Goal: Task Accomplishment & Management: Manage account settings

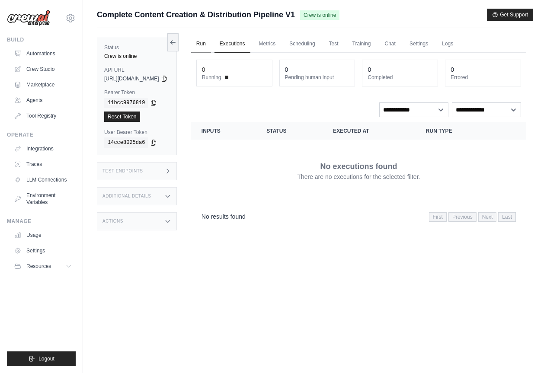
click at [211, 41] on link "Run" at bounding box center [201, 44] width 20 height 18
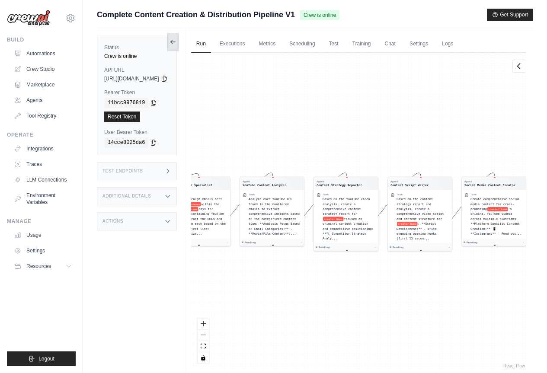
click at [177, 42] on icon at bounding box center [173, 42] width 7 height 7
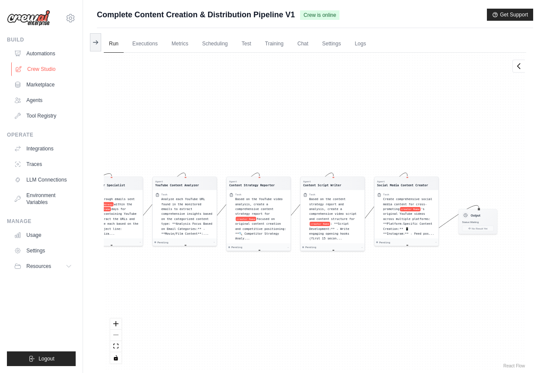
click at [41, 68] on link "Crew Studio" at bounding box center [43, 69] width 65 height 14
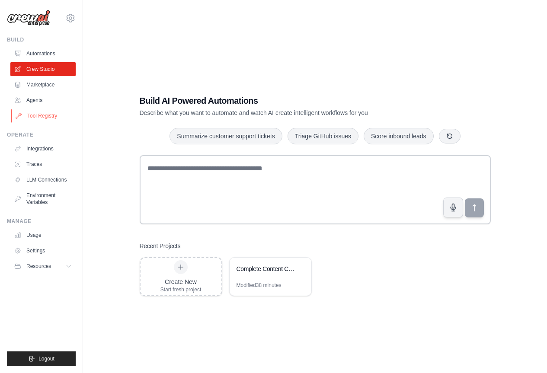
click at [49, 115] on link "Tool Registry" at bounding box center [43, 116] width 65 height 14
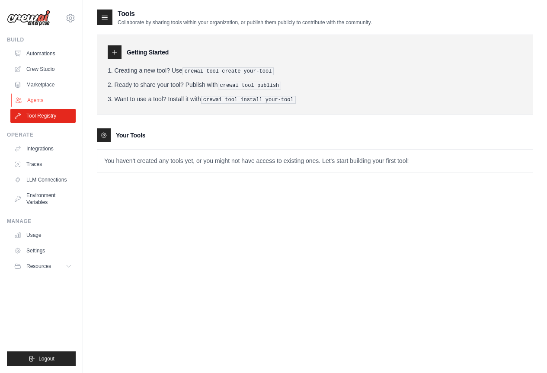
click at [43, 100] on link "Agents" at bounding box center [43, 100] width 65 height 14
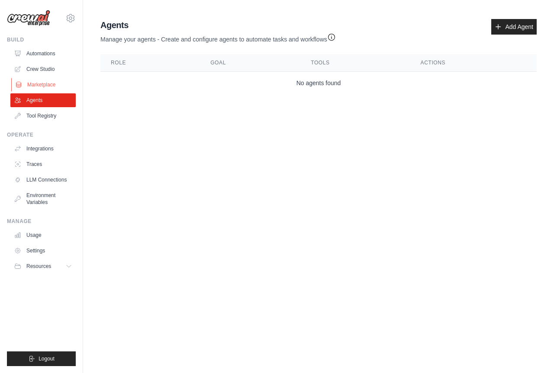
click at [45, 79] on link "Marketplace" at bounding box center [43, 85] width 65 height 14
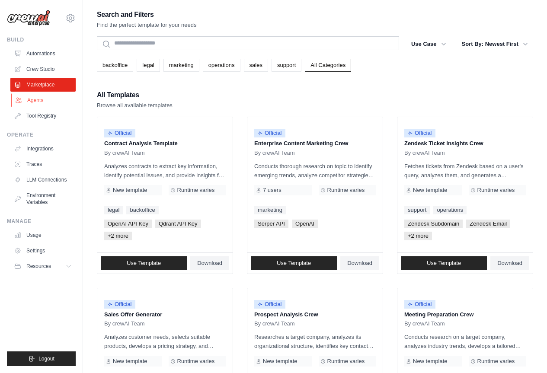
click at [39, 100] on link "Agents" at bounding box center [43, 100] width 65 height 14
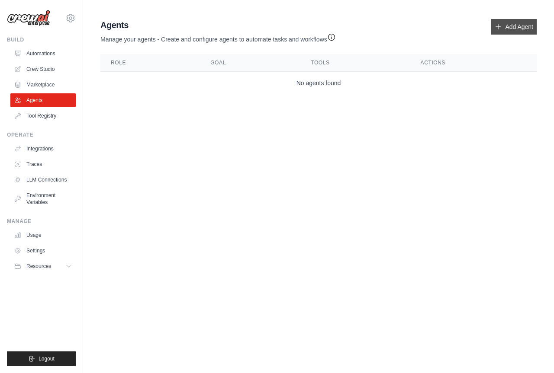
click at [505, 25] on link "Add Agent" at bounding box center [513, 27] width 45 height 16
click at [43, 145] on link "Integrations" at bounding box center [43, 149] width 65 height 14
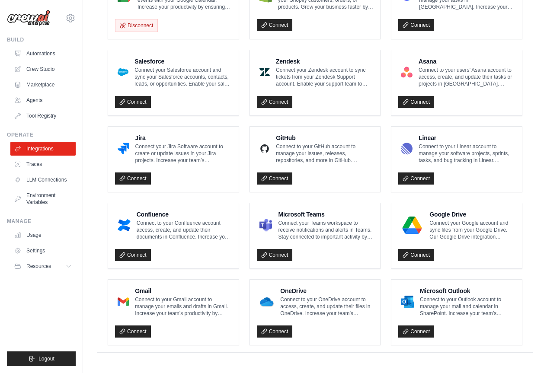
scroll to position [442, 0]
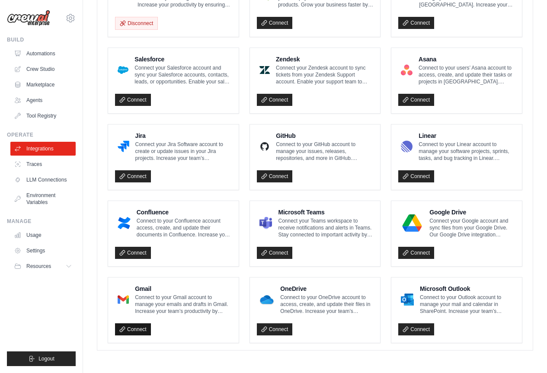
click at [131, 329] on link "Connect" at bounding box center [133, 330] width 36 height 12
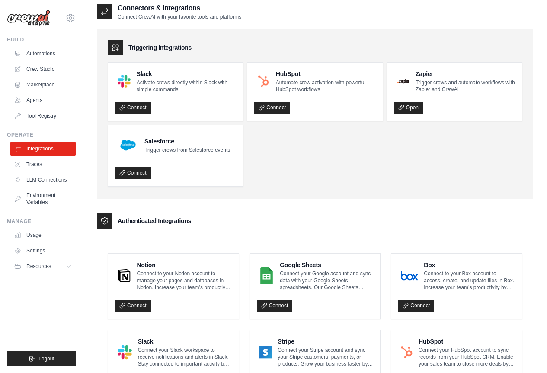
scroll to position [0, 0]
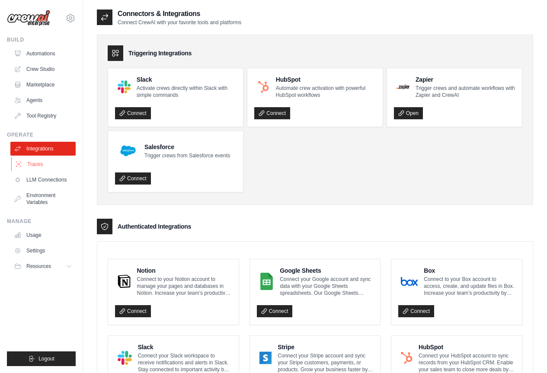
click at [35, 164] on link "Traces" at bounding box center [43, 165] width 65 height 14
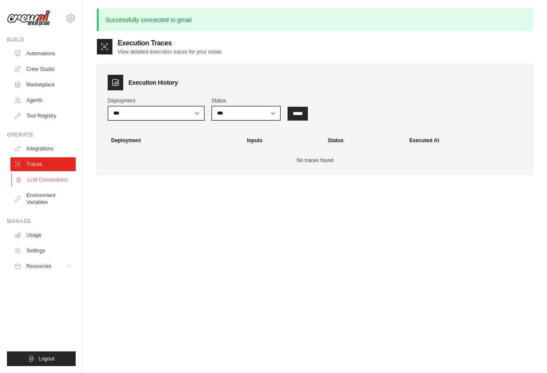
click at [38, 179] on link "LLM Connections" at bounding box center [43, 180] width 65 height 14
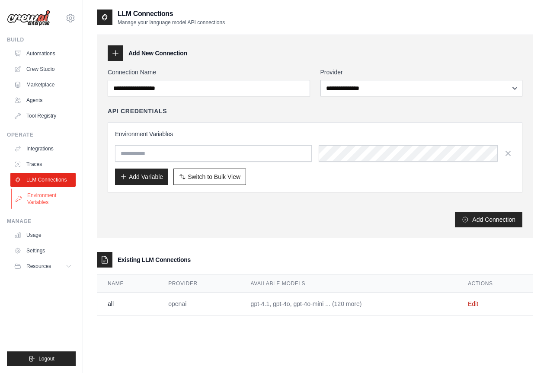
click at [37, 196] on link "Environment Variables" at bounding box center [43, 199] width 65 height 21
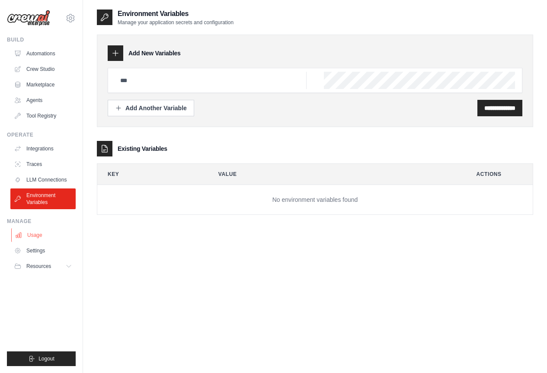
click at [36, 235] on link "Usage" at bounding box center [43, 235] width 65 height 14
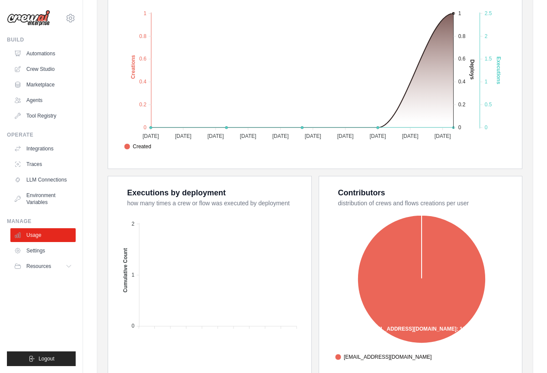
scroll to position [38, 0]
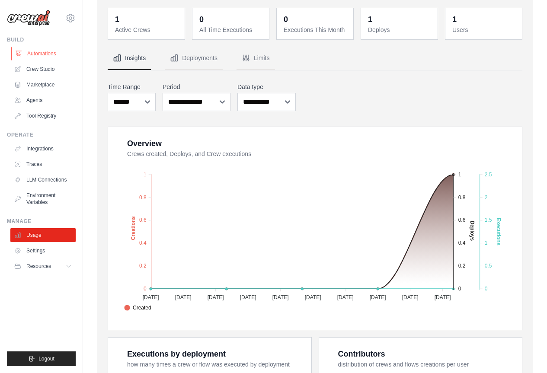
click at [47, 51] on link "Automations" at bounding box center [43, 54] width 65 height 14
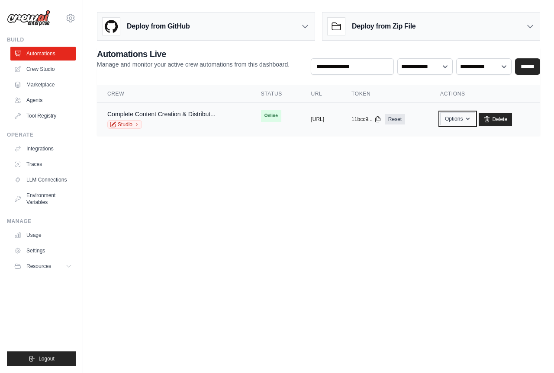
click at [471, 122] on icon "button" at bounding box center [467, 119] width 7 height 7
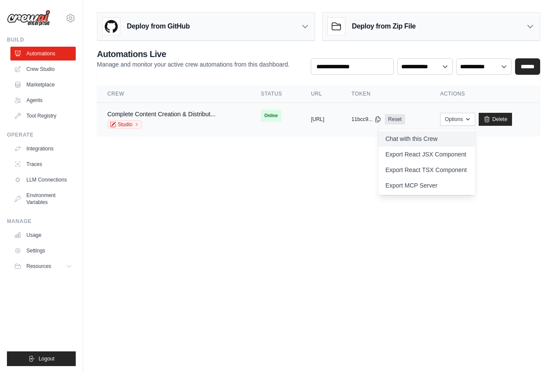
click at [451, 140] on link "Chat with this Crew" at bounding box center [426, 139] width 97 height 16
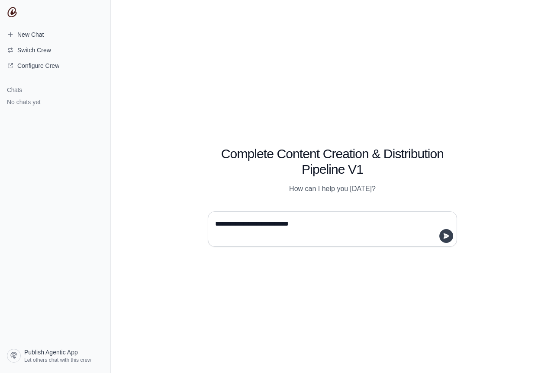
type textarea "**********"
click at [448, 238] on icon "submit" at bounding box center [446, 236] width 7 height 7
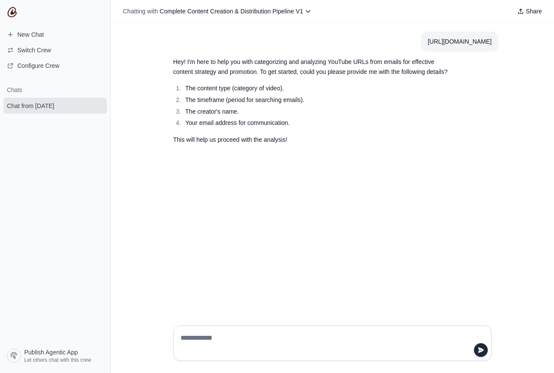
click at [335, 346] on textarea at bounding box center [330, 343] width 302 height 24
click at [274, 338] on textarea "**********" at bounding box center [330, 343] width 302 height 24
type textarea "**********"
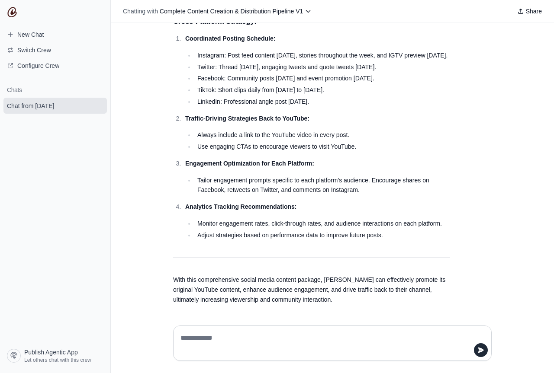
scroll to position [1553, 0]
click at [325, 345] on textarea at bounding box center [332, 343] width 307 height 24
click at [360, 345] on textarea at bounding box center [332, 343] width 307 height 24
type textarea "**********"
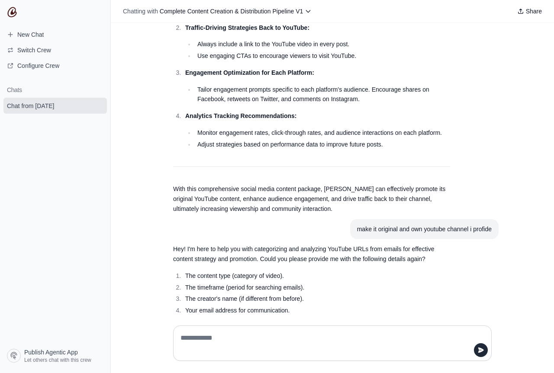
scroll to position [1672, 0]
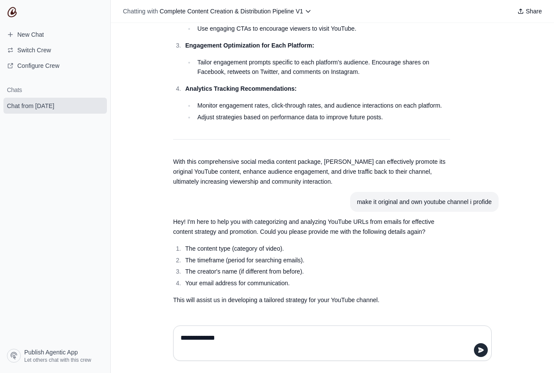
type textarea "**********"
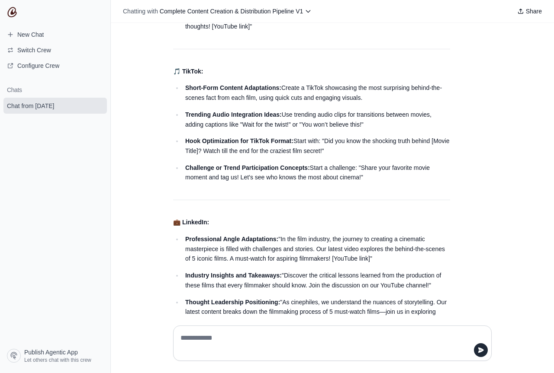
scroll to position [3023, 0]
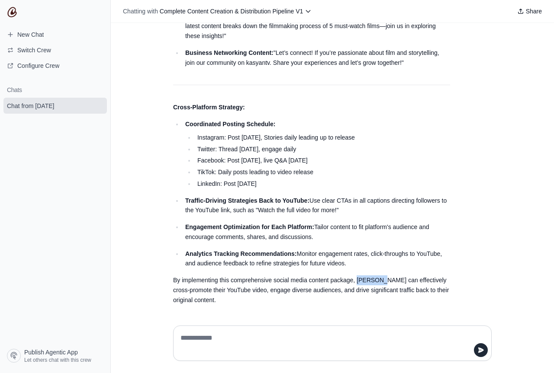
drag, startPoint x: 353, startPoint y: 280, endPoint x: 376, endPoint y: 280, distance: 23.8
click at [376, 280] on p "By implementing this comprehensive social media content package, kasyantv can e…" at bounding box center [311, 290] width 277 height 29
copy p "kasyantv"
click at [268, 332] on textarea at bounding box center [332, 343] width 307 height 24
paste textarea "*********"
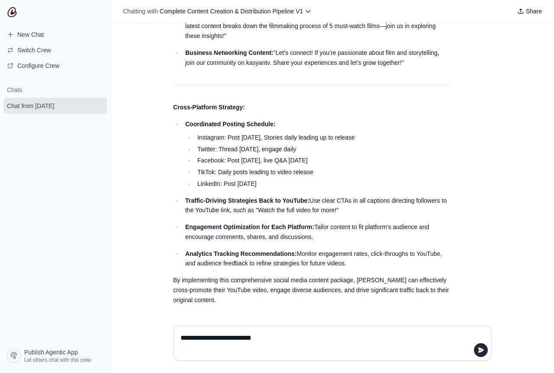
type textarea "**********"
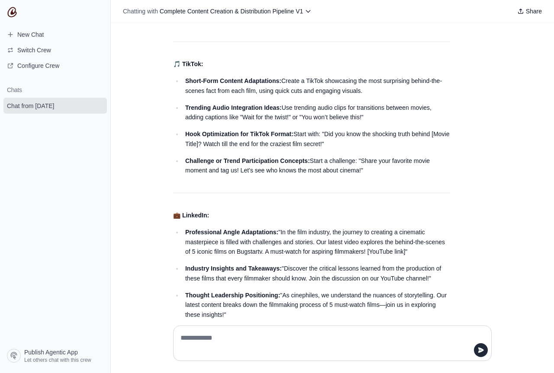
scroll to position [4462, 0]
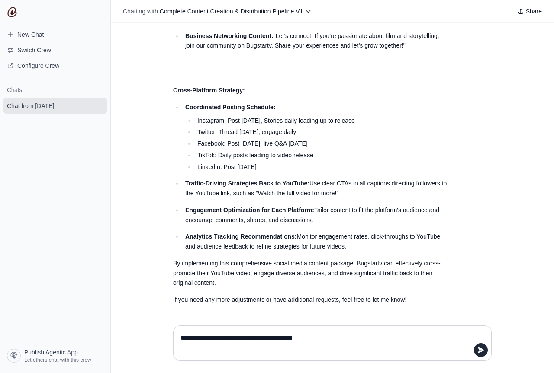
type textarea "**********"
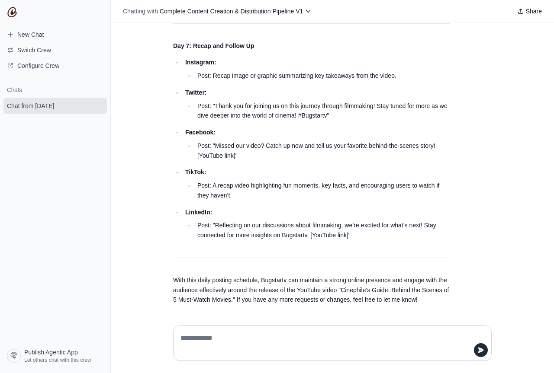
scroll to position [6337, 0]
type textarea "**********"
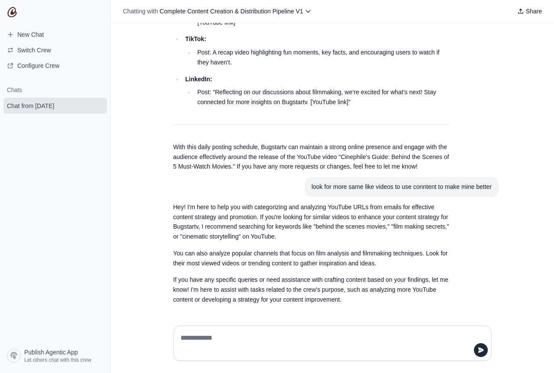
scroll to position [6470, 0]
type textarea "**********"
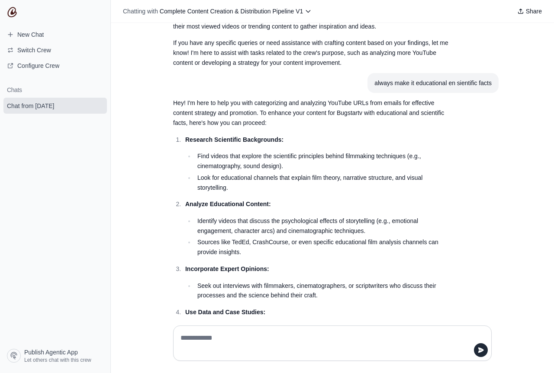
scroll to position [6843, 0]
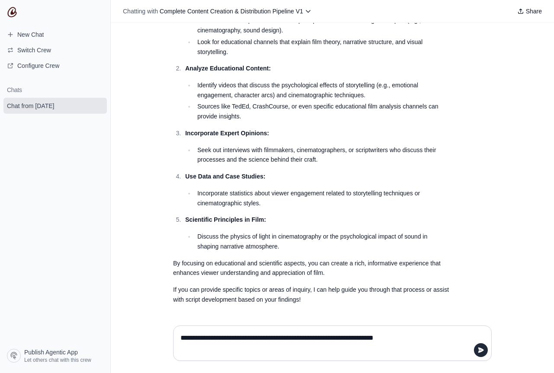
type textarea "**********"
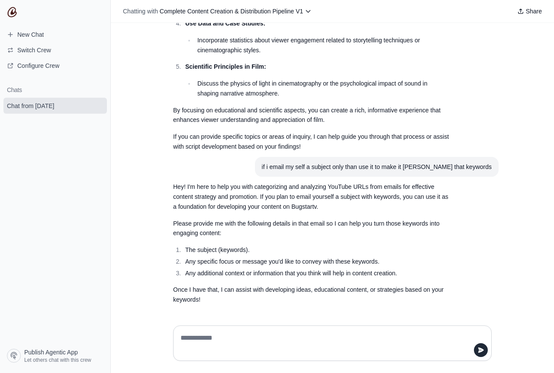
scroll to position [6997, 0]
type textarea "**********"
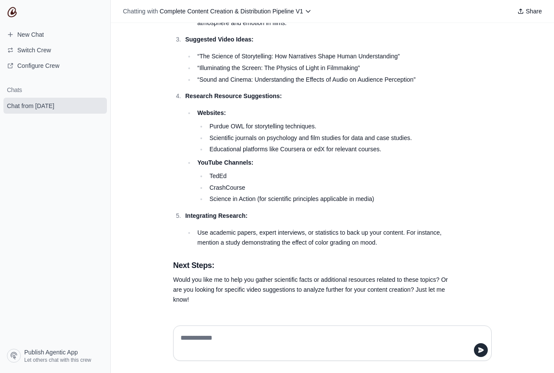
scroll to position [7479, 0]
type textarea "*"
type textarea "**********"
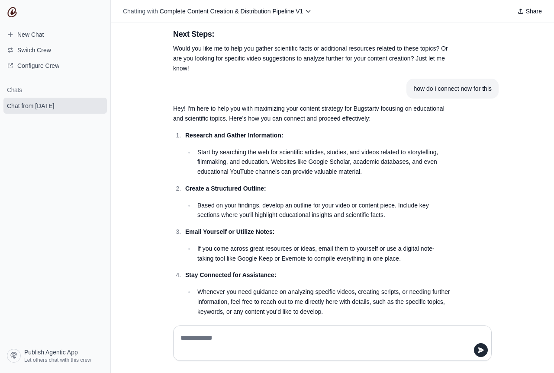
scroll to position [7793, 0]
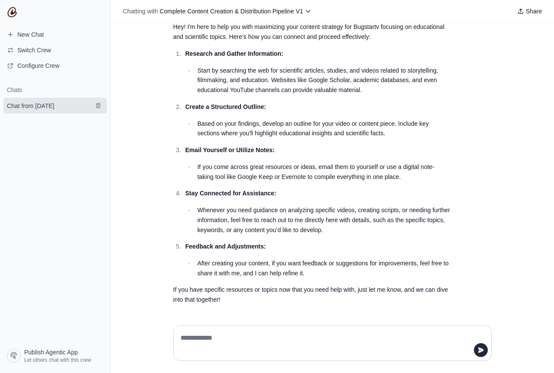
click at [64, 112] on link "Chat from August 25" at bounding box center [54, 106] width 103 height 16
type textarea "**********"
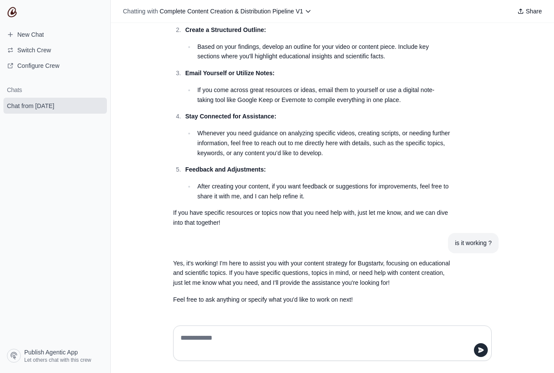
scroll to position [7870, 0]
type textarea "**********"
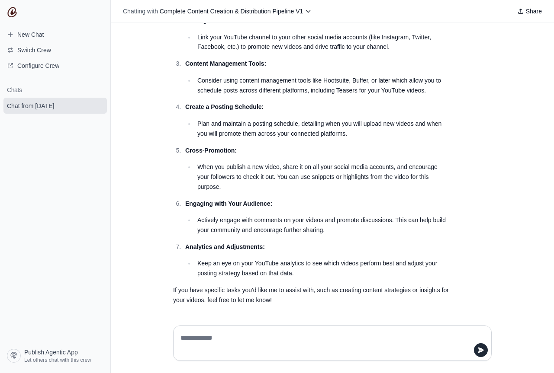
scroll to position [8270, 0]
click at [195, 331] on textarea at bounding box center [330, 343] width 302 height 24
type textarea "**********"
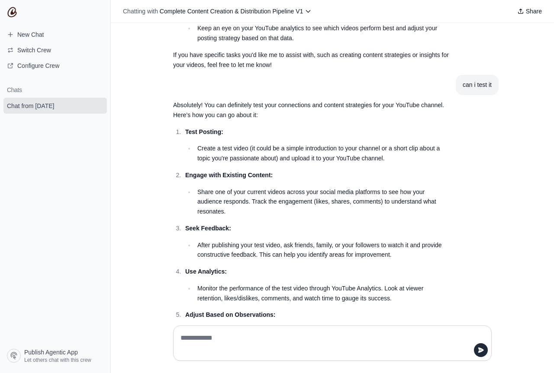
scroll to position [8617, 0]
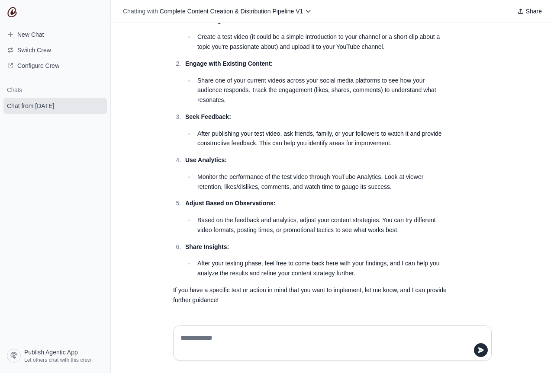
drag, startPoint x: 49, startPoint y: 106, endPoint x: 35, endPoint y: 125, distance: 23.5
click at [35, 125] on section "Chats Chat from August 25" at bounding box center [55, 213] width 110 height 266
click at [98, 105] on icon "submit" at bounding box center [98, 106] width 5 height 6
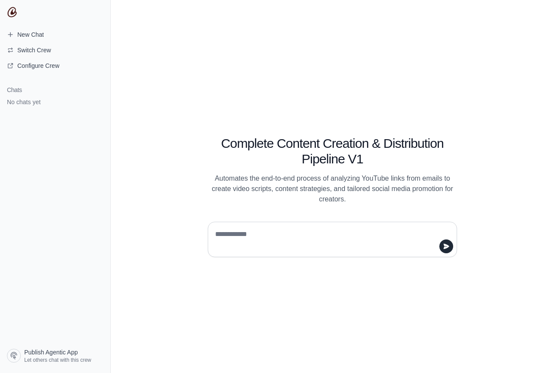
type textarea "********"
drag, startPoint x: 248, startPoint y: 237, endPoint x: 201, endPoint y: 237, distance: 46.7
click at [201, 237] on div "********" at bounding box center [332, 236] width 291 height 42
click at [10, 10] on img at bounding box center [12, 12] width 10 height 10
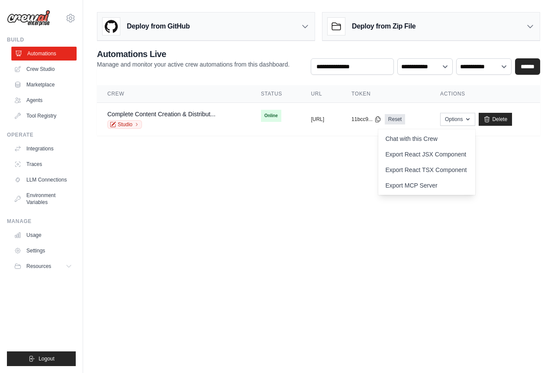
click at [44, 53] on link "Automations" at bounding box center [43, 54] width 65 height 14
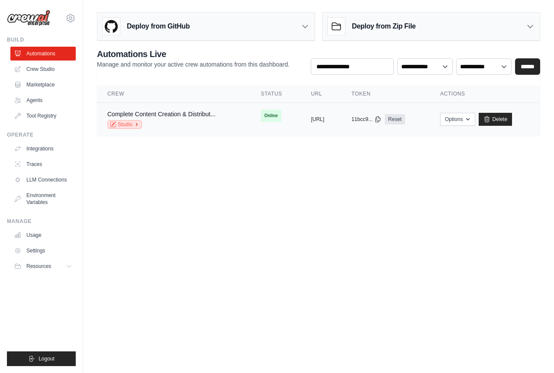
click at [132, 125] on link "Studio" at bounding box center [124, 124] width 35 height 9
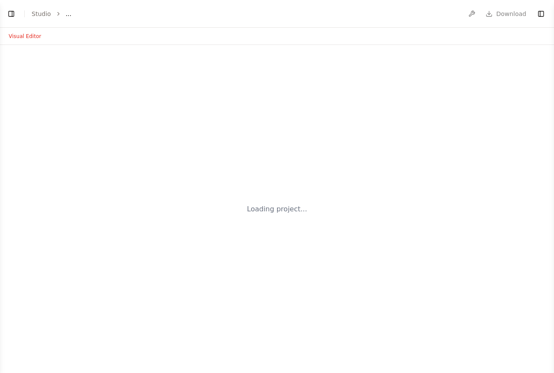
select select "****"
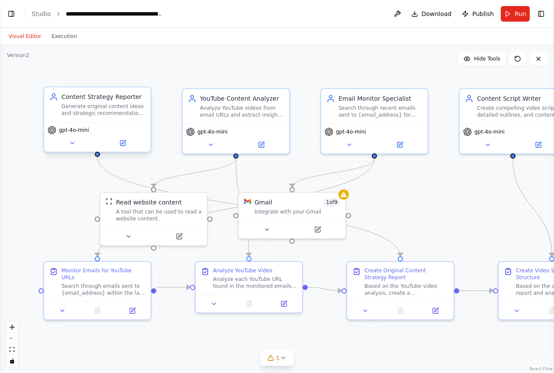
scroll to position [8017, 0]
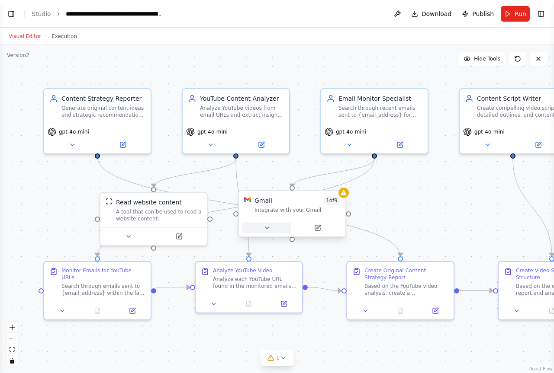
click at [268, 228] on icon at bounding box center [267, 228] width 7 height 7
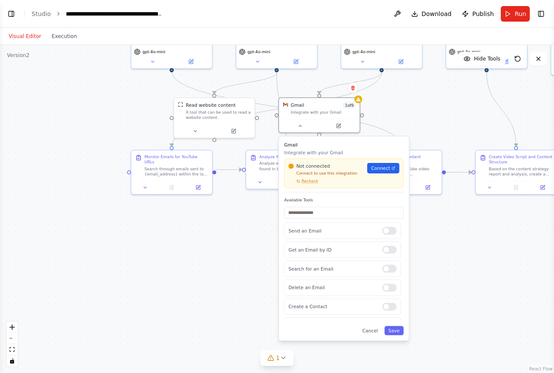
drag, startPoint x: 462, startPoint y: 209, endPoint x: 450, endPoint y: 110, distance: 99.4
click at [450, 110] on div ".deletable-edge-delete-btn { width: 20px; height: 20px; border: 0px solid #ffff…" at bounding box center [277, 209] width 554 height 328
click at [386, 169] on span "Connect" at bounding box center [380, 167] width 19 height 6
click at [385, 167] on span "Connect" at bounding box center [380, 167] width 19 height 6
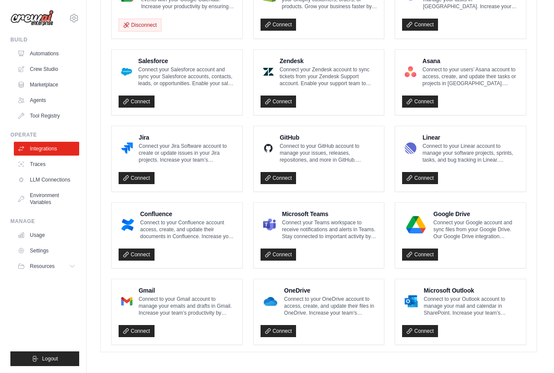
scroll to position [442, 0]
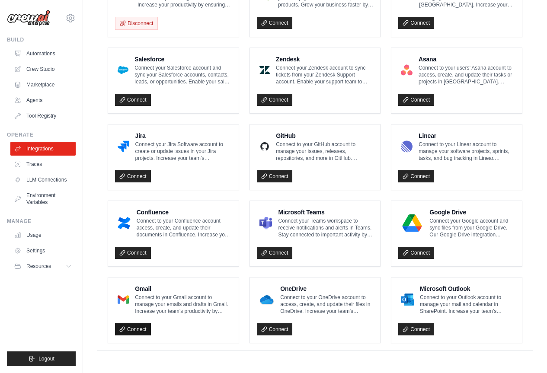
drag, startPoint x: 135, startPoint y: 330, endPoint x: 121, endPoint y: 328, distance: 14.0
click at [121, 328] on icon at bounding box center [122, 330] width 6 height 6
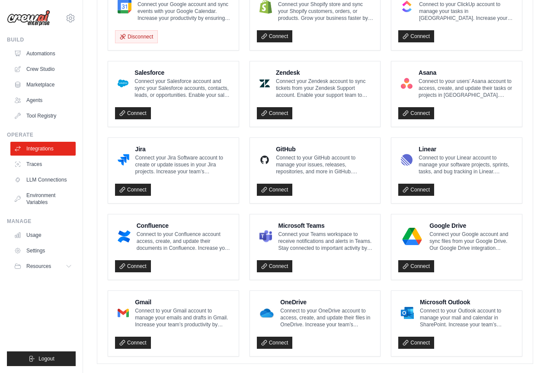
scroll to position [471, 0]
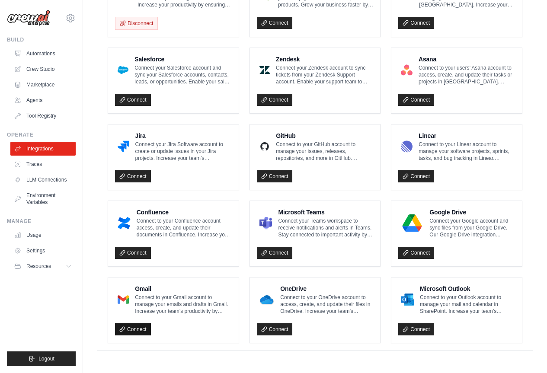
click at [135, 327] on link "Connect" at bounding box center [133, 330] width 36 height 12
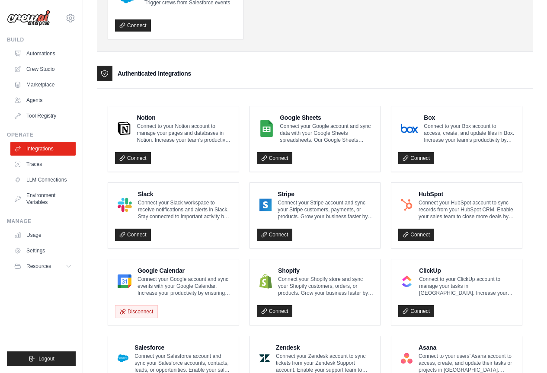
scroll to position [168, 0]
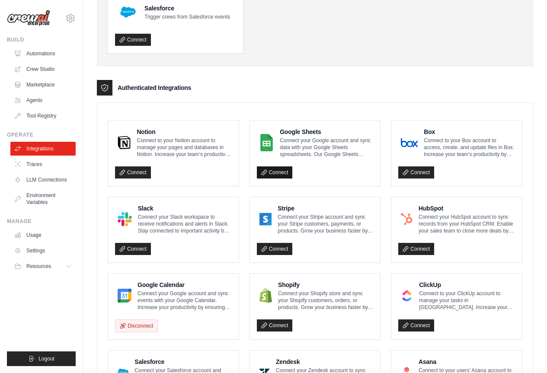
click at [276, 172] on link "Connect" at bounding box center [275, 173] width 36 height 12
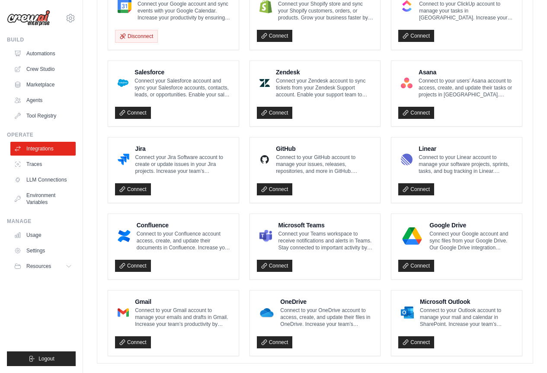
scroll to position [471, 0]
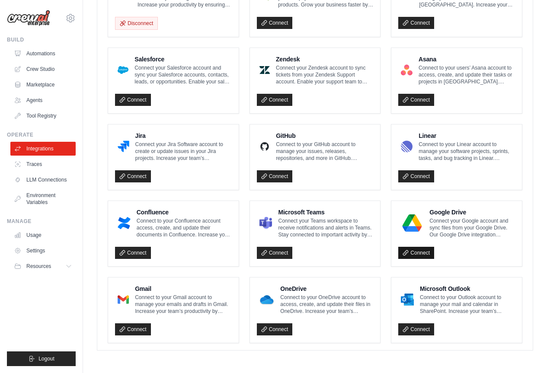
click at [422, 252] on link "Connect" at bounding box center [417, 253] width 36 height 12
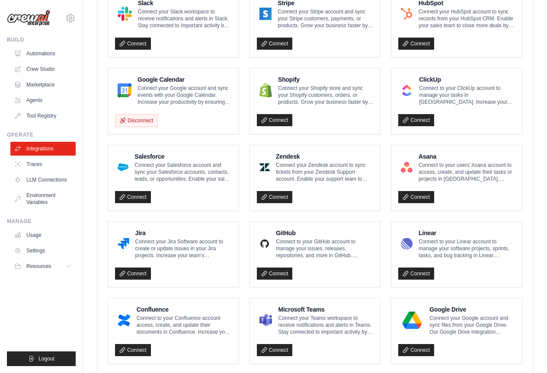
scroll to position [341, 0]
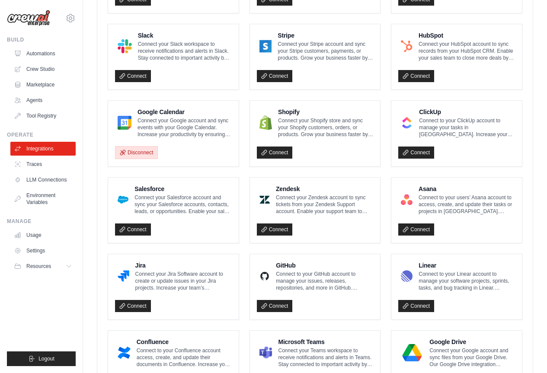
click at [146, 155] on button "Disconnect" at bounding box center [136, 152] width 43 height 13
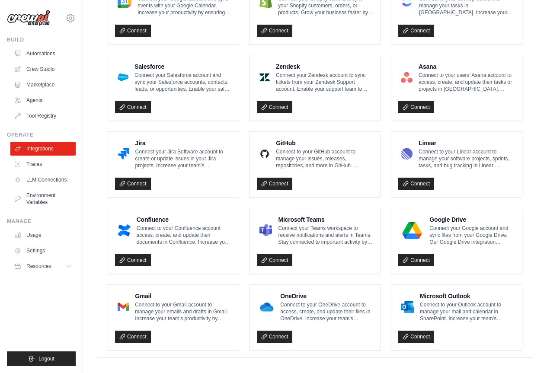
scroll to position [471, 0]
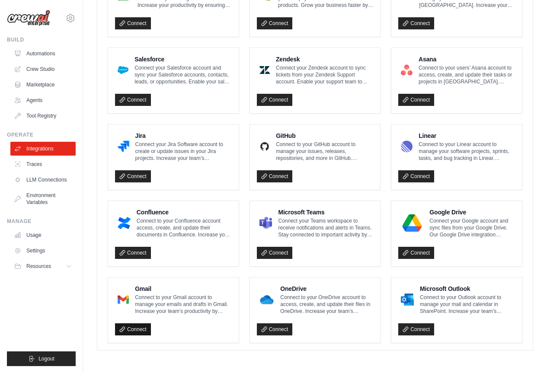
click at [131, 328] on link "Connect" at bounding box center [133, 330] width 36 height 12
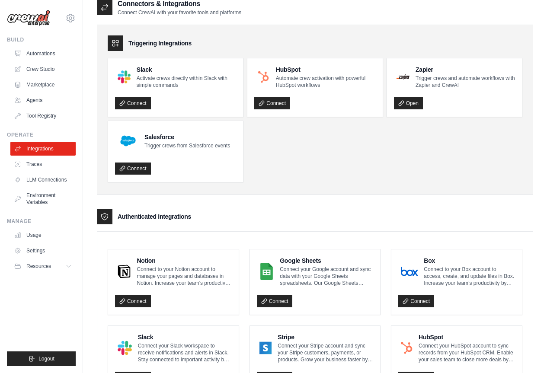
scroll to position [0, 0]
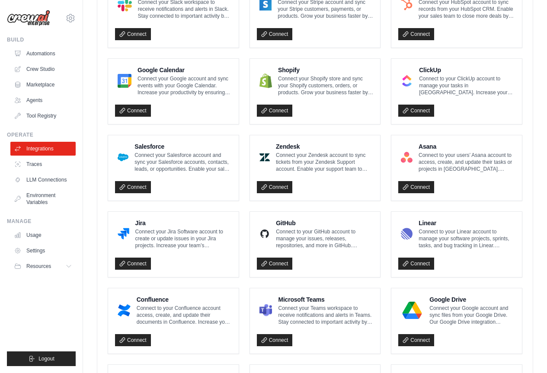
scroll to position [433, 0]
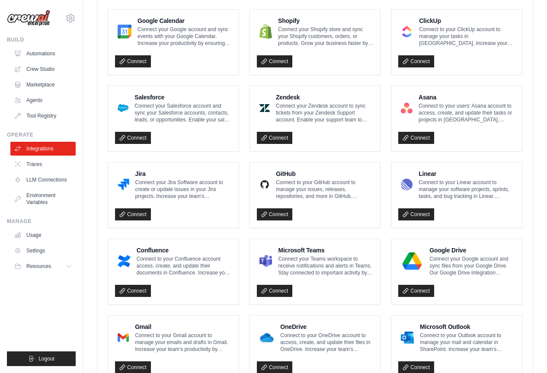
click at [451, 265] on p "Connect your Google account and sync files from your Google Drive. Our Google D…" at bounding box center [473, 266] width 86 height 21
click at [428, 291] on link "Connect" at bounding box center [417, 291] width 36 height 12
click at [58, 164] on link "Traces" at bounding box center [43, 165] width 65 height 14
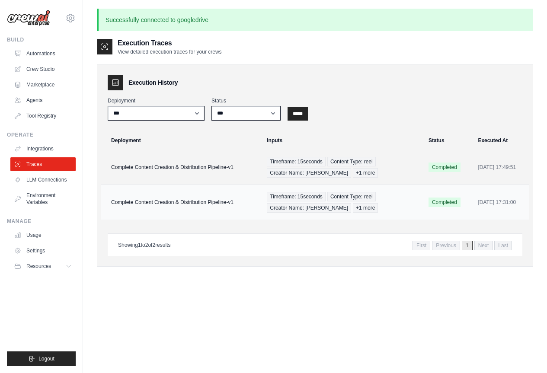
click at [169, 206] on td "Complete Content Creation & Distribution Pipeline-v1" at bounding box center [181, 202] width 161 height 35
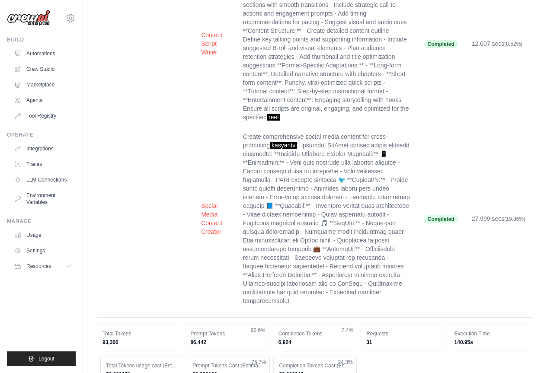
scroll to position [519, 0]
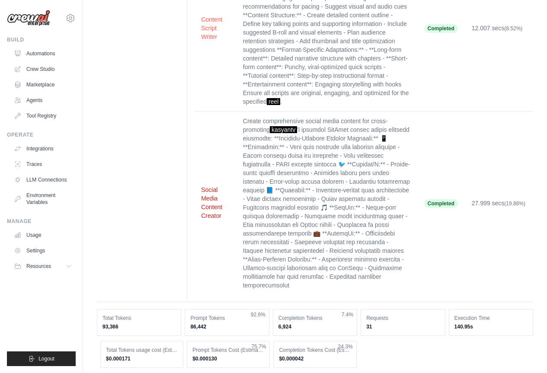
click at [211, 192] on button "Social Media Content Creator" at bounding box center [215, 203] width 28 height 35
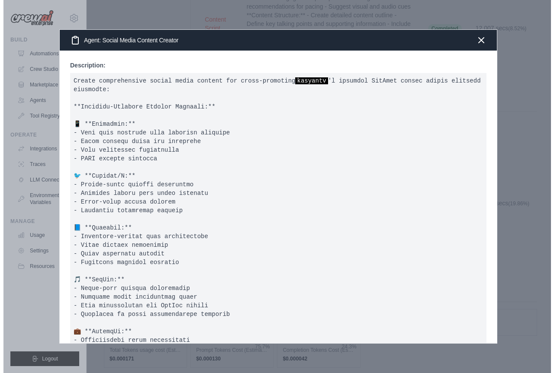
scroll to position [502, 0]
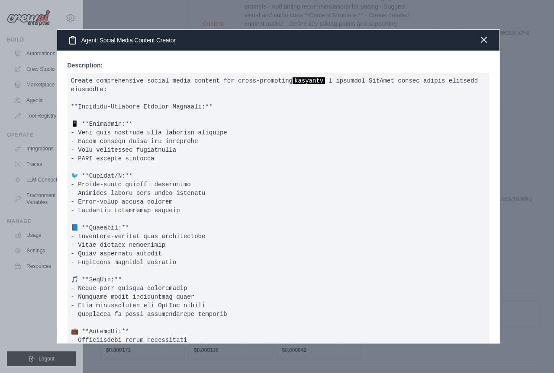
click at [484, 42] on icon "button" at bounding box center [484, 40] width 10 height 10
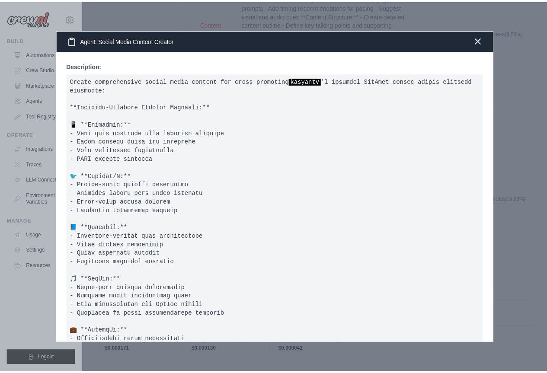
scroll to position [519, 0]
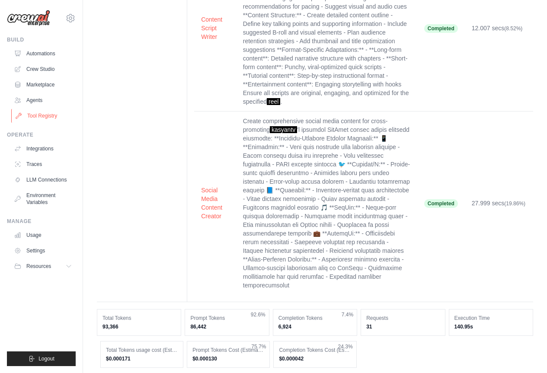
click at [50, 116] on link "Tool Registry" at bounding box center [43, 116] width 65 height 14
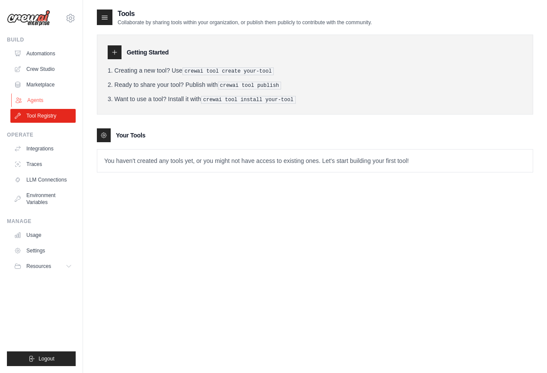
click at [42, 97] on link "Agents" at bounding box center [43, 100] width 65 height 14
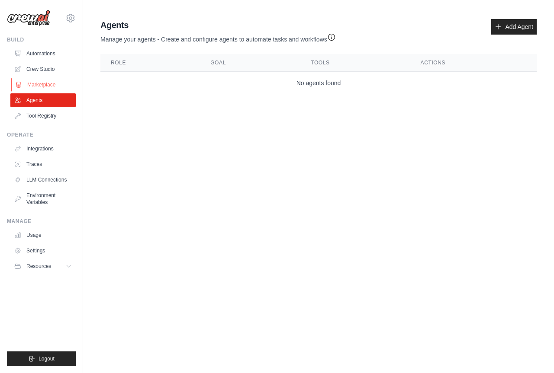
click at [42, 82] on link "Marketplace" at bounding box center [43, 85] width 65 height 14
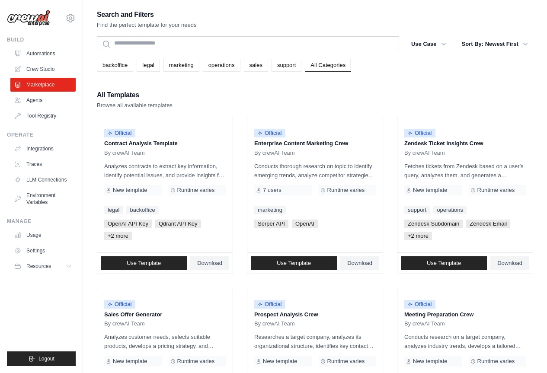
click at [45, 67] on link "Crew Studio" at bounding box center [42, 69] width 65 height 14
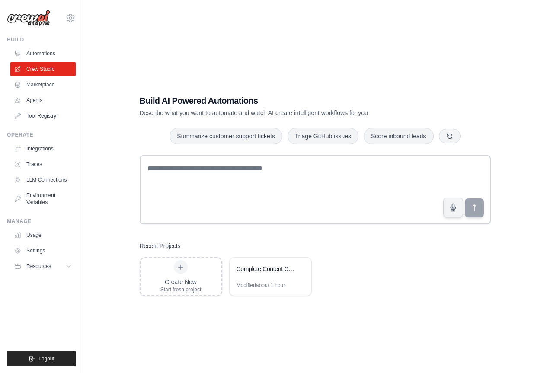
click at [45, 54] on link "Automations" at bounding box center [42, 54] width 65 height 14
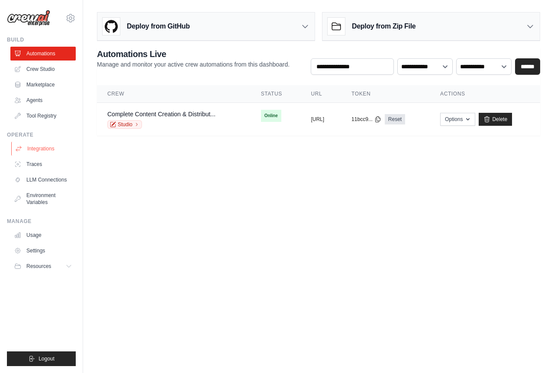
click at [50, 152] on link "Integrations" at bounding box center [43, 149] width 65 height 14
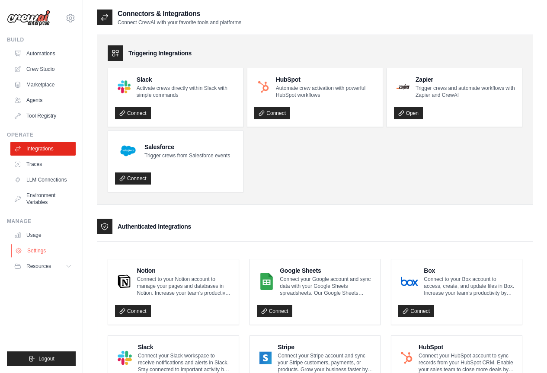
click at [40, 251] on link "Settings" at bounding box center [43, 251] width 65 height 14
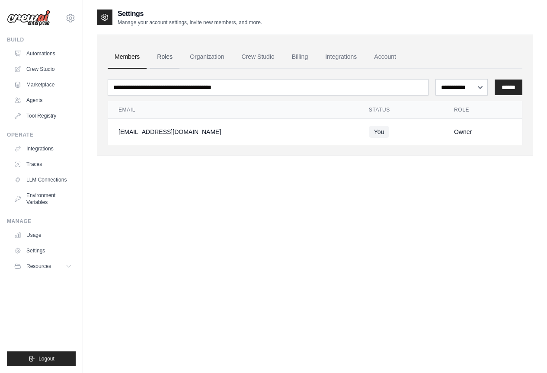
click at [171, 57] on link "Roles" at bounding box center [164, 56] width 29 height 23
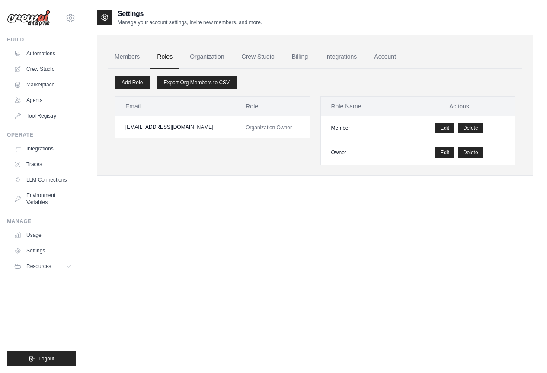
click at [200, 57] on link "Organization" at bounding box center [207, 56] width 48 height 23
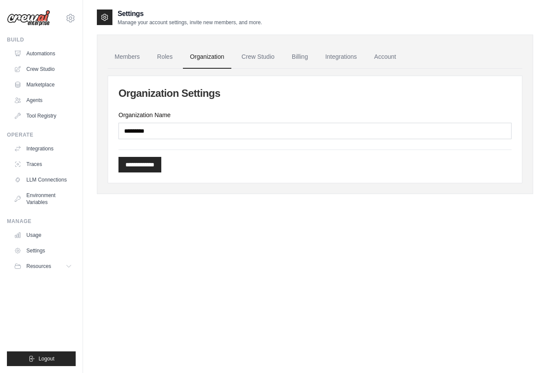
click at [232, 58] on ul "Members Roles Organization Crew Studio Billing Integrations Account" at bounding box center [315, 56] width 415 height 23
click at [253, 61] on link "Crew Studio" at bounding box center [258, 56] width 47 height 23
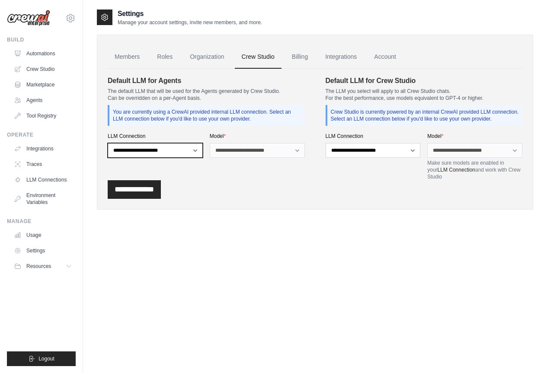
click at [194, 152] on select "**********" at bounding box center [155, 150] width 95 height 15
select select "******"
click at [108, 143] on select "**********" at bounding box center [155, 150] width 95 height 15
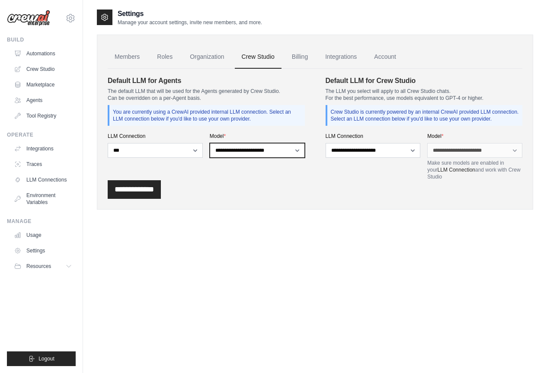
click at [290, 150] on select "**********" at bounding box center [257, 150] width 95 height 15
select select "******"
click at [210, 143] on select "**********" at bounding box center [257, 150] width 95 height 15
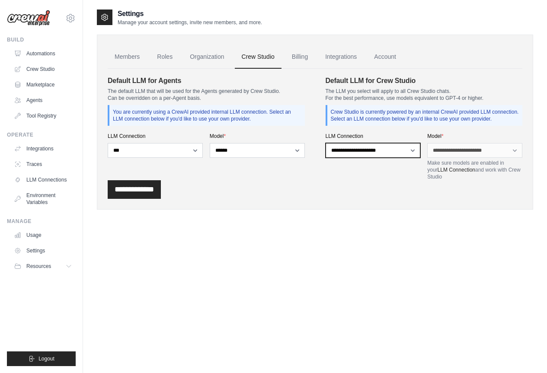
click at [405, 152] on select "**********" at bounding box center [373, 150] width 95 height 15
select select "******"
click at [326, 143] on select "**********" at bounding box center [373, 150] width 95 height 15
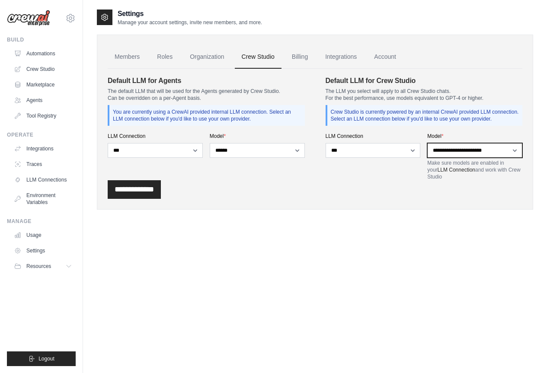
click at [501, 151] on select "**********" at bounding box center [475, 150] width 95 height 15
select select "******"
click at [428, 143] on select "**********" at bounding box center [475, 150] width 95 height 15
click at [153, 192] on input "**********" at bounding box center [134, 189] width 53 height 19
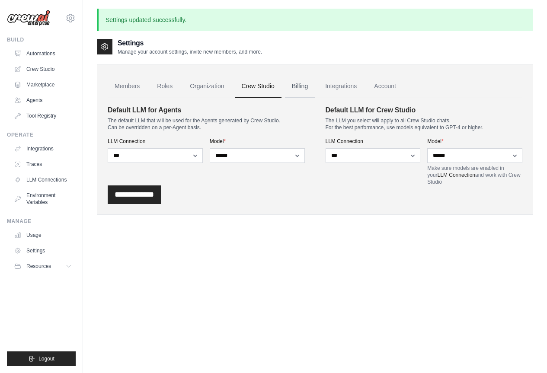
click at [304, 85] on link "Billing" at bounding box center [300, 86] width 30 height 23
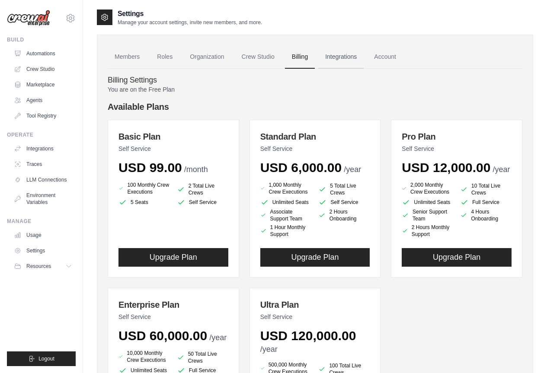
click at [343, 57] on link "Integrations" at bounding box center [341, 56] width 45 height 23
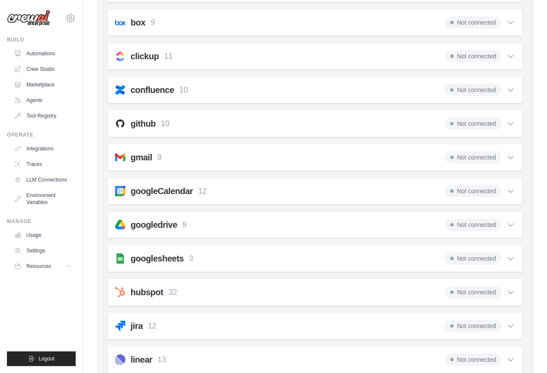
scroll to position [139, 0]
click at [512, 157] on icon at bounding box center [511, 158] width 9 height 9
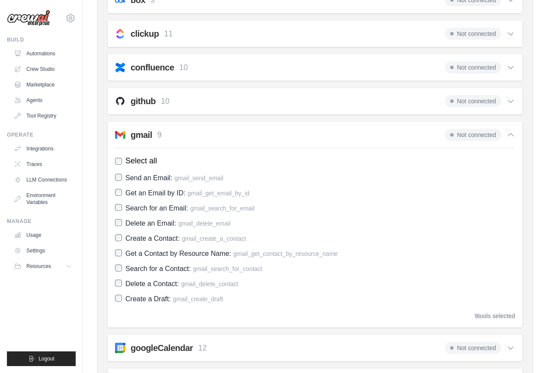
scroll to position [183, 0]
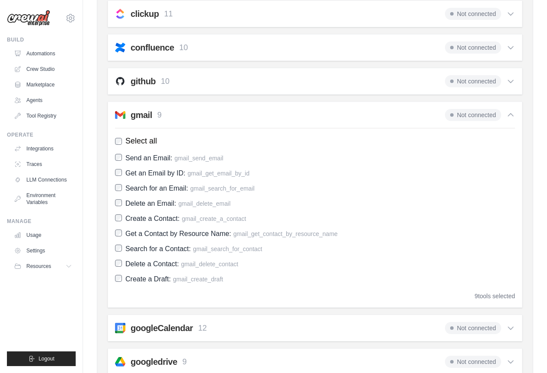
click at [481, 113] on span "Not connected" at bounding box center [473, 115] width 56 height 12
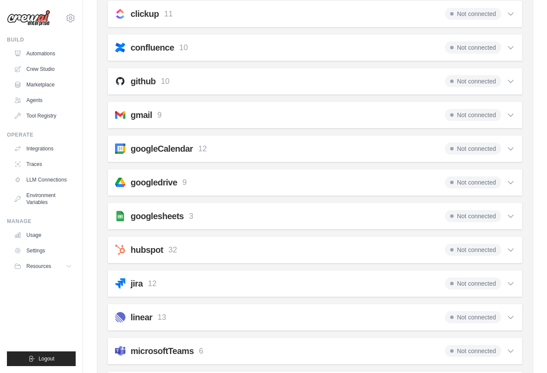
click at [140, 115] on h2 "gmail" at bounding box center [142, 115] width 22 height 12
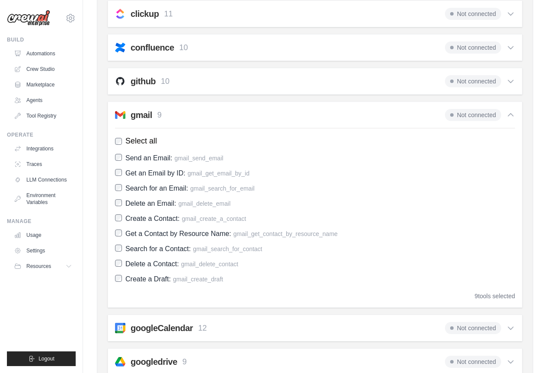
click at [140, 115] on h2 "gmail" at bounding box center [142, 115] width 22 height 12
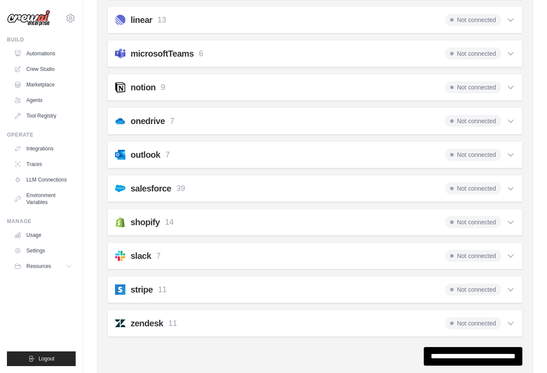
scroll to position [506, 0]
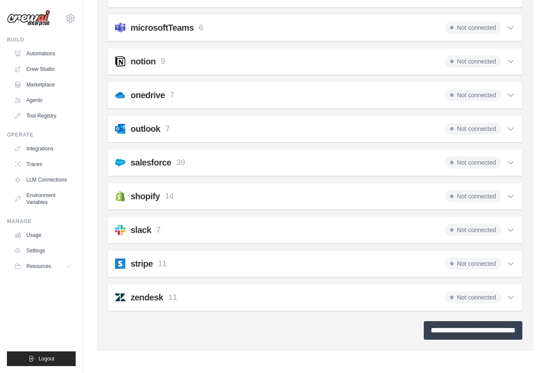
click at [505, 331] on input "**********" at bounding box center [473, 331] width 99 height 19
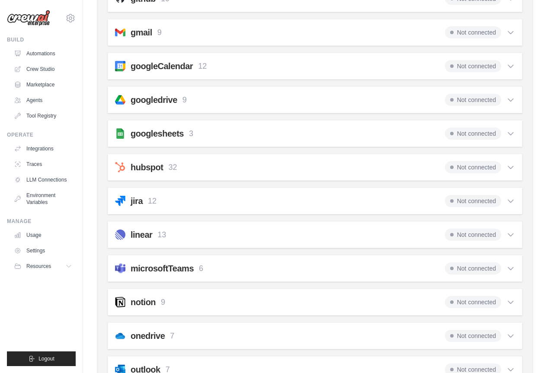
scroll to position [0, 0]
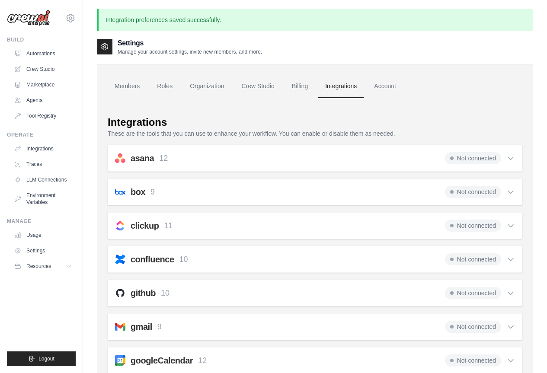
click at [486, 159] on span "Not connected" at bounding box center [473, 158] width 56 height 12
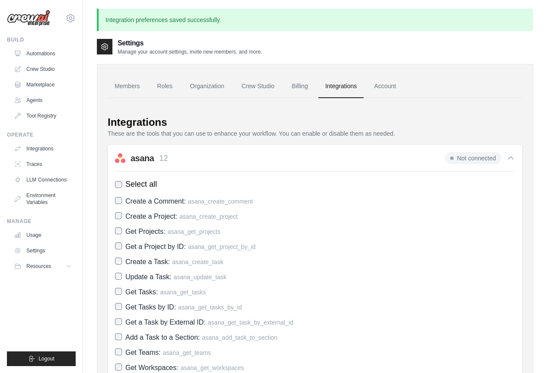
click at [488, 155] on span "Not connected" at bounding box center [473, 158] width 56 height 12
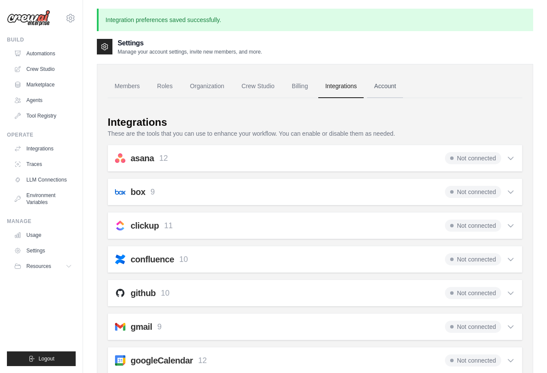
click at [388, 90] on link "Account" at bounding box center [385, 86] width 36 height 23
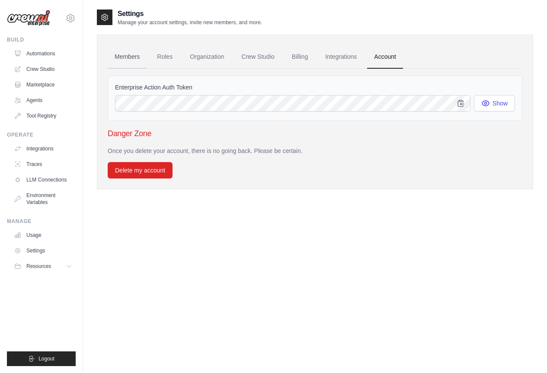
click at [135, 62] on link "Members" at bounding box center [127, 56] width 39 height 23
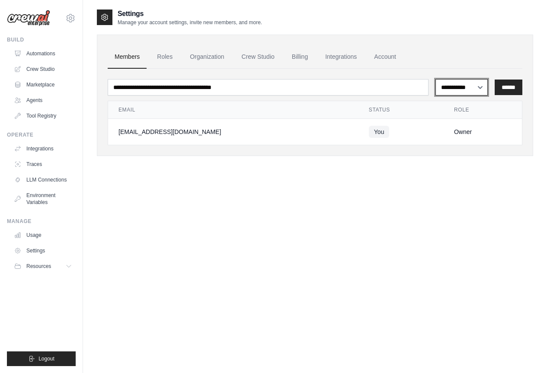
click at [472, 86] on select "**********" at bounding box center [462, 87] width 52 height 16
select select "******"
click at [436, 79] on select "**********" at bounding box center [462, 87] width 52 height 16
click at [40, 68] on link "Crew Studio" at bounding box center [43, 69] width 65 height 14
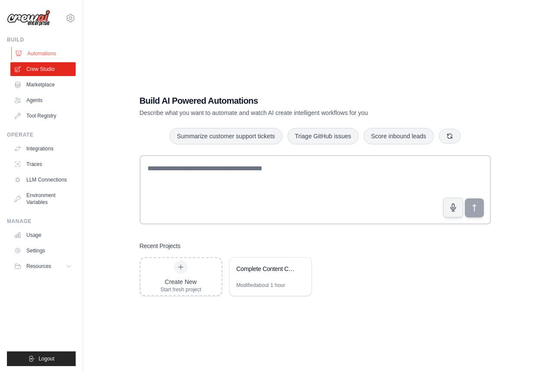
click at [48, 56] on link "Automations" at bounding box center [43, 54] width 65 height 14
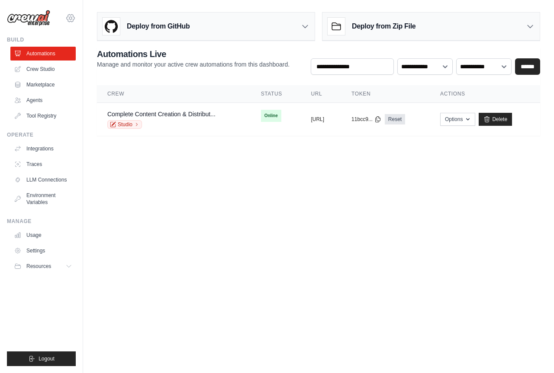
click at [71, 16] on icon at bounding box center [70, 18] width 10 height 10
click at [66, 55] on link "Settings" at bounding box center [70, 59] width 76 height 16
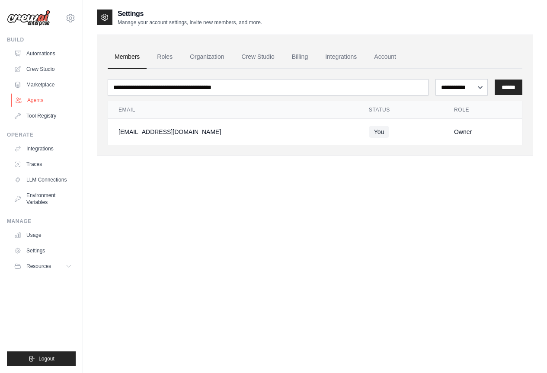
click at [48, 98] on link "Agents" at bounding box center [43, 100] width 65 height 14
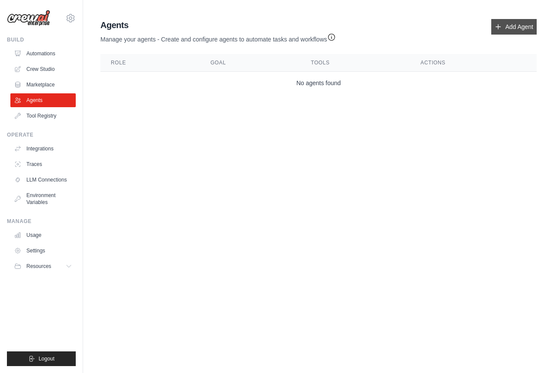
click at [503, 25] on link "Add Agent" at bounding box center [513, 27] width 45 height 16
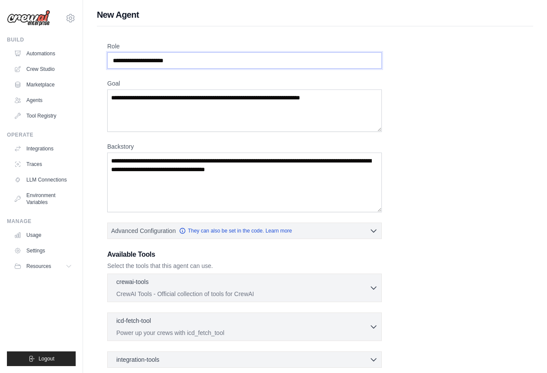
click at [187, 60] on input "Role" at bounding box center [244, 60] width 275 height 16
click at [178, 61] on input "Role" at bounding box center [244, 60] width 275 height 16
drag, startPoint x: 181, startPoint y: 60, endPoint x: 135, endPoint y: 63, distance: 45.5
click at [135, 63] on input "Role" at bounding box center [244, 60] width 275 height 16
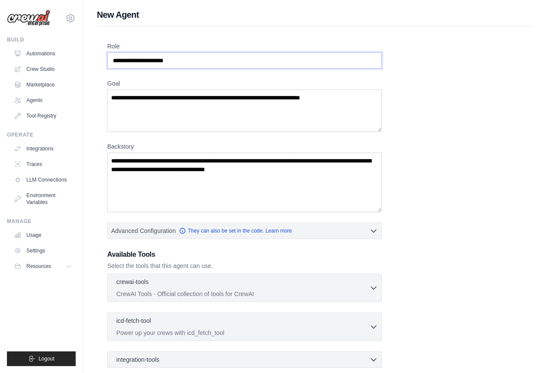
drag, startPoint x: 133, startPoint y: 61, endPoint x: 194, endPoint y: 70, distance: 61.3
click at [194, 70] on div "Role Goal Backstory Advanced Configuration They can also be set in the code. Le…" at bounding box center [315, 233] width 416 height 383
click at [187, 62] on input "Role" at bounding box center [244, 60] width 275 height 16
type input "*"
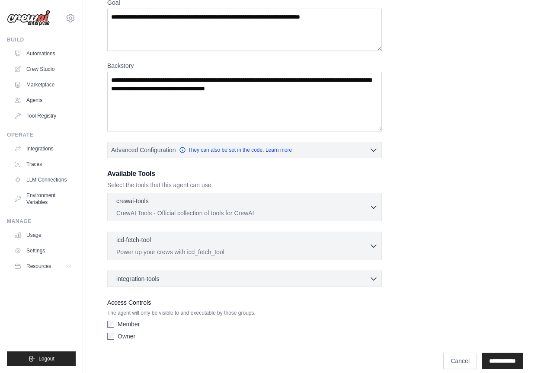
scroll to position [87, 0]
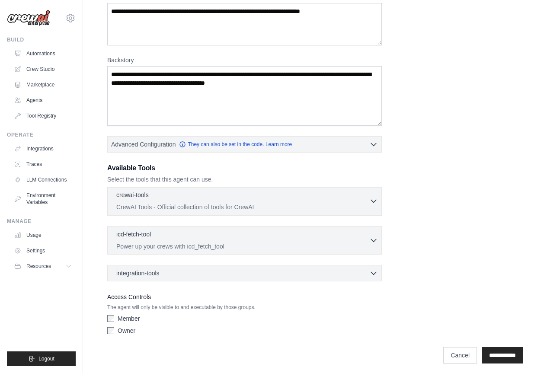
click at [376, 201] on icon "button" at bounding box center [373, 201] width 5 height 3
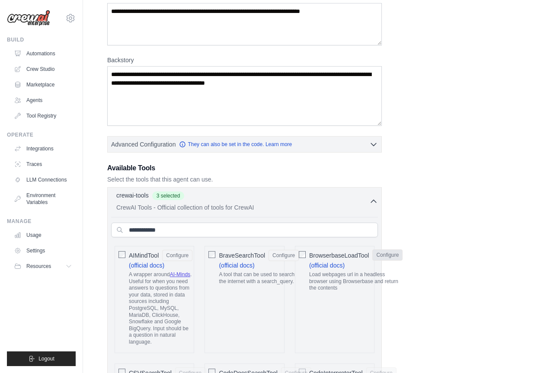
click at [385, 254] on button "Configure" at bounding box center [388, 255] width 30 height 11
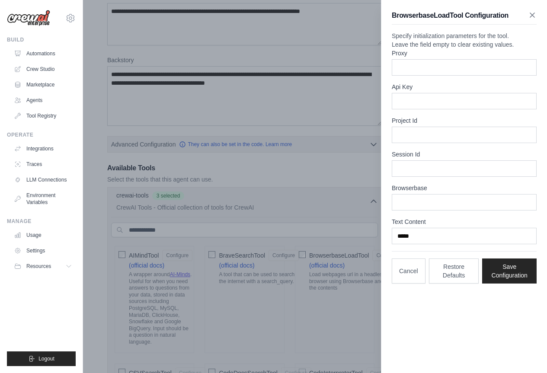
click at [535, 15] on icon "button" at bounding box center [532, 15] width 9 height 9
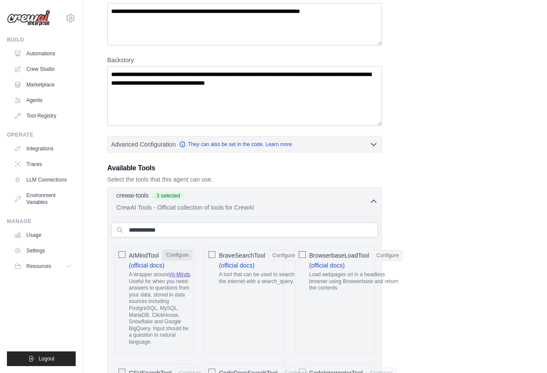
click at [178, 254] on button "Configure" at bounding box center [177, 255] width 30 height 11
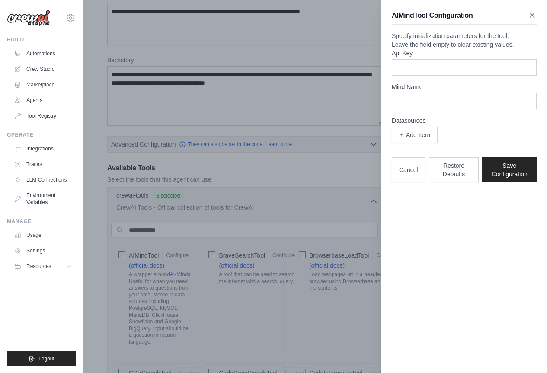
click at [535, 16] on icon "button" at bounding box center [532, 15] width 9 height 9
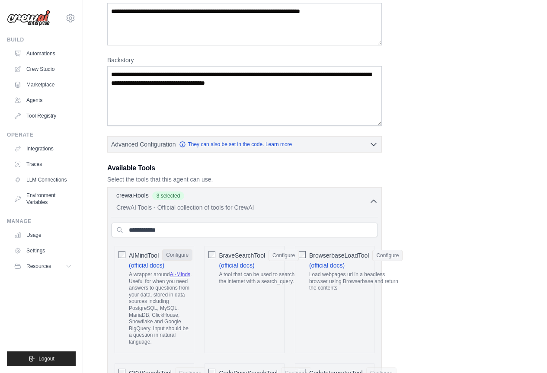
click at [178, 260] on button "Configure" at bounding box center [177, 255] width 30 height 11
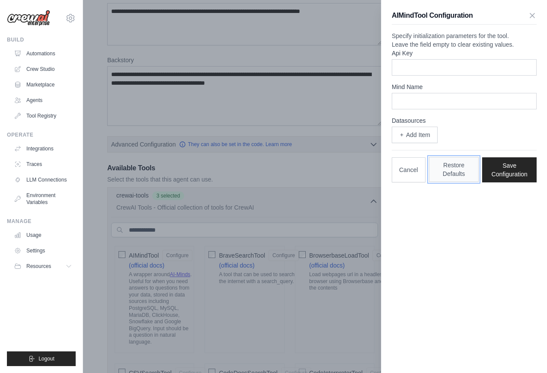
click at [457, 182] on button "Restore Defaults" at bounding box center [454, 169] width 50 height 25
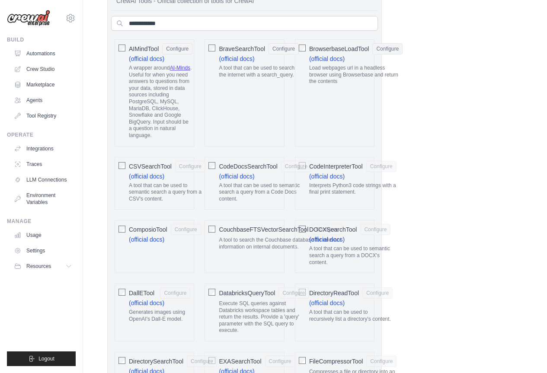
scroll to position [303, 0]
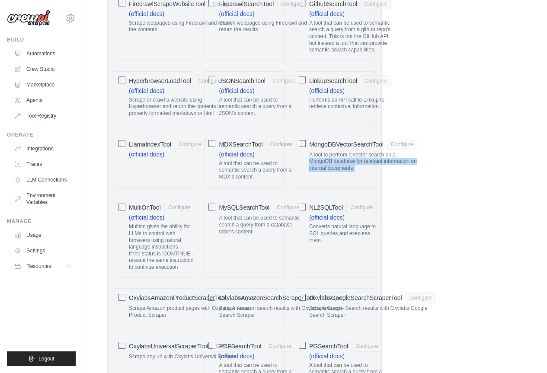
drag, startPoint x: 544, startPoint y: 167, endPoint x: 550, endPoint y: 143, distance: 25.2
click at [547, 145] on html "hakimelbergui@gmail.com Settings Build Automations Crew Studio" at bounding box center [273, 291] width 547 height 2235
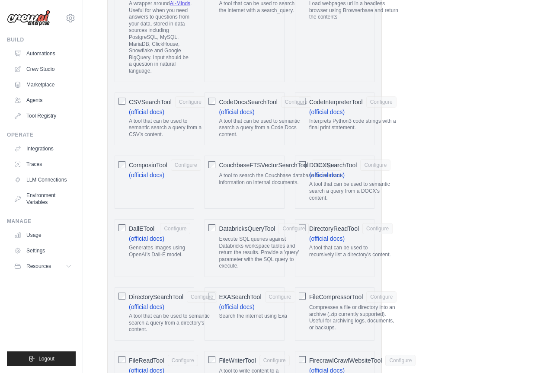
scroll to position [249, 0]
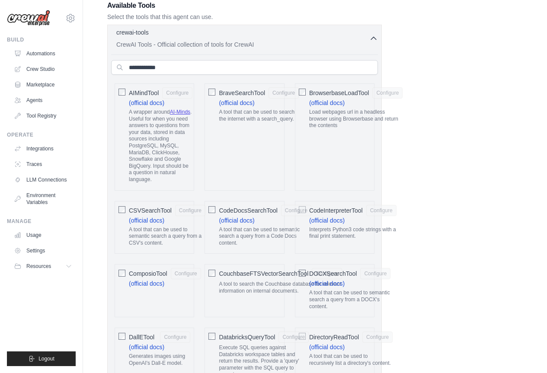
click at [373, 38] on icon "button" at bounding box center [374, 38] width 9 height 9
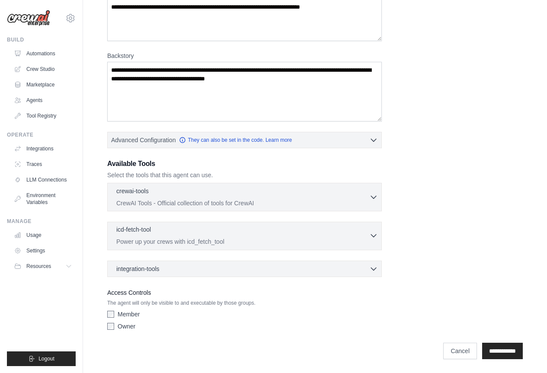
click at [369, 232] on div "icd-fetch-tool 0 selected" at bounding box center [242, 230] width 253 height 10
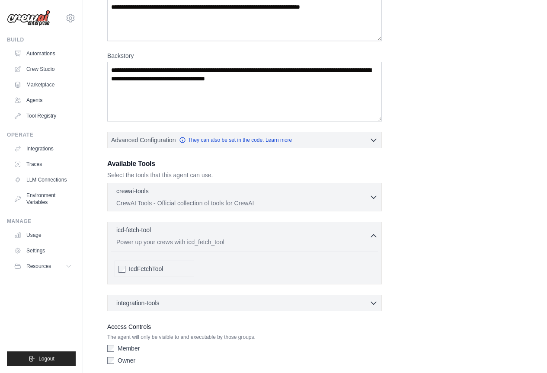
click at [174, 271] on div "IcdFetchTool" at bounding box center [159, 269] width 61 height 9
click at [373, 235] on icon "button" at bounding box center [374, 236] width 9 height 9
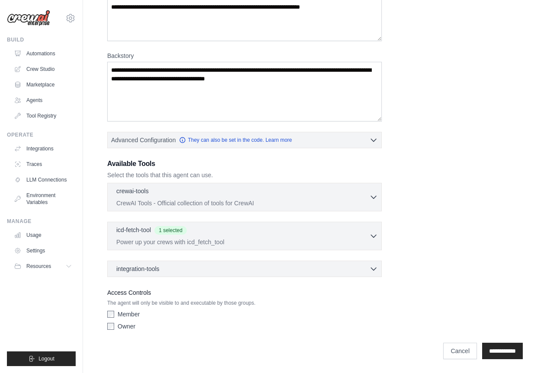
click at [370, 261] on div "crewai-tools 0 selected CrewAI Tools - Official collection of tools for CrewAI" at bounding box center [244, 230] width 275 height 94
click at [373, 268] on icon "button" at bounding box center [374, 268] width 9 height 9
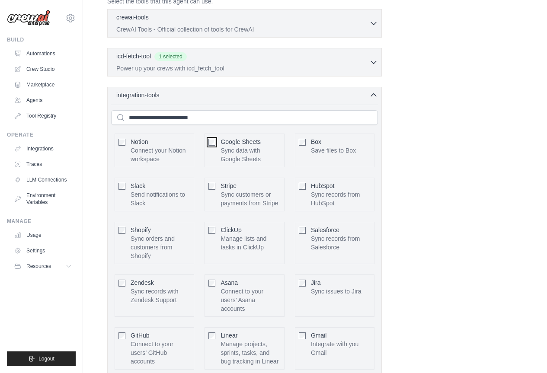
scroll to position [351, 0]
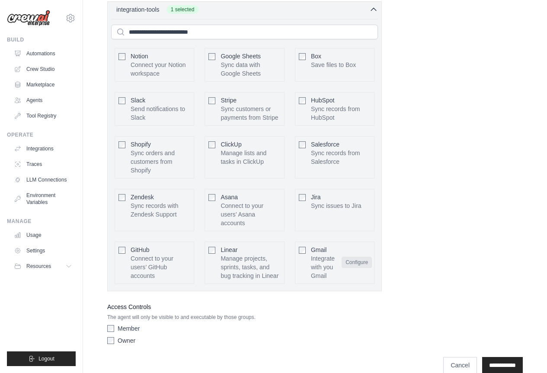
click at [353, 264] on button "Configure" at bounding box center [357, 262] width 30 height 11
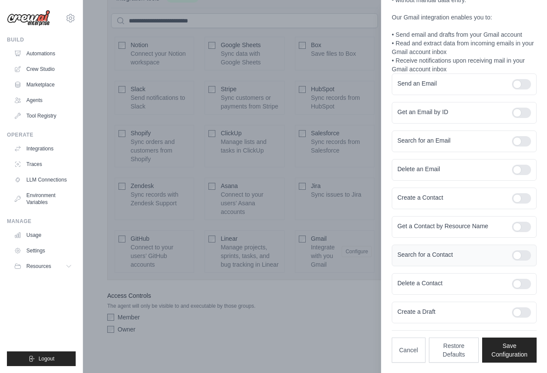
scroll to position [365, 0]
click at [338, 319] on div at bounding box center [273, 186] width 547 height 373
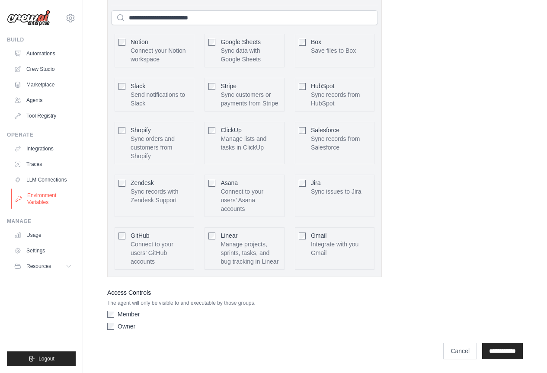
click at [41, 193] on link "Environment Variables" at bounding box center [43, 199] width 65 height 21
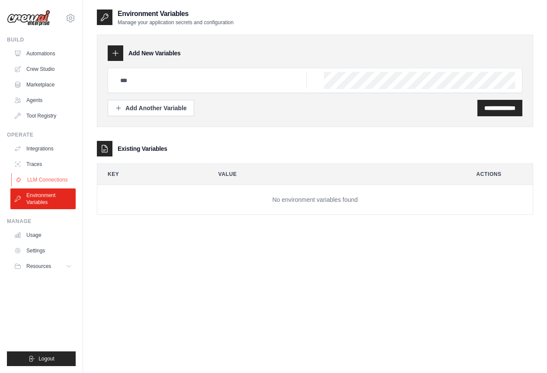
click at [42, 177] on link "LLM Connections" at bounding box center [43, 180] width 65 height 14
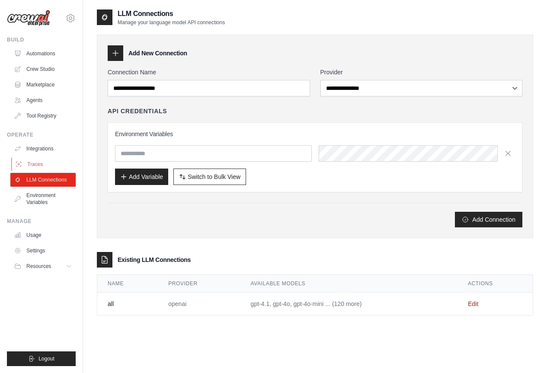
click at [52, 166] on link "Traces" at bounding box center [43, 165] width 65 height 14
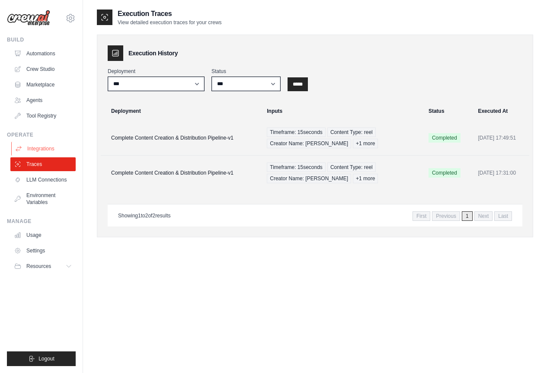
click at [47, 150] on link "Integrations" at bounding box center [43, 149] width 65 height 14
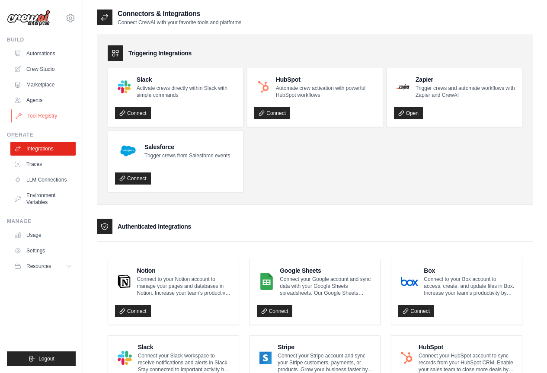
click at [47, 117] on link "Tool Registry" at bounding box center [43, 116] width 65 height 14
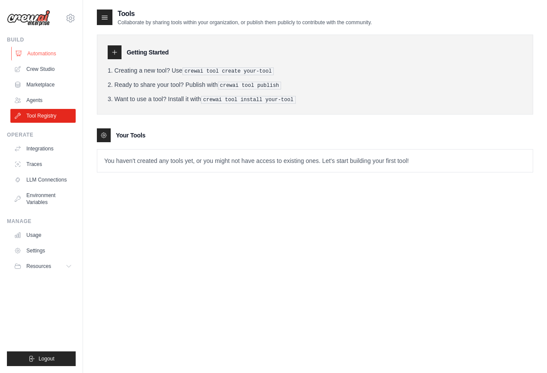
click at [43, 56] on link "Automations" at bounding box center [43, 54] width 65 height 14
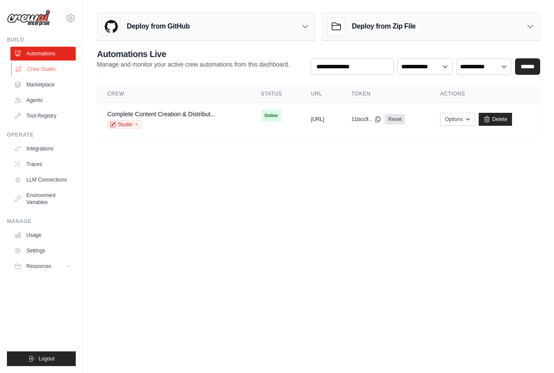
click at [44, 68] on link "Crew Studio" at bounding box center [43, 69] width 65 height 14
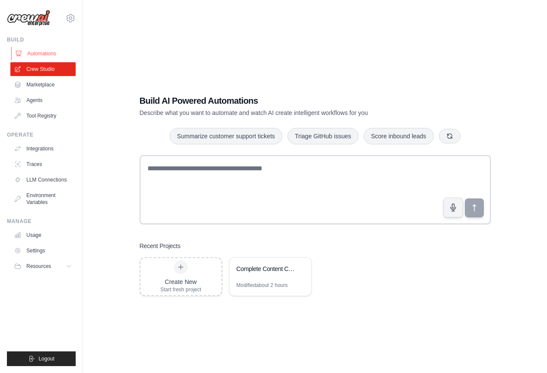
click at [47, 50] on link "Automations" at bounding box center [43, 54] width 65 height 14
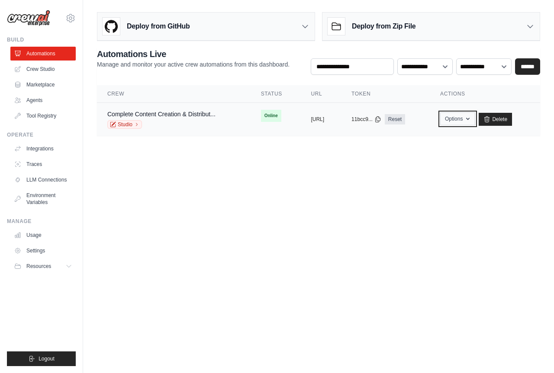
click at [471, 121] on icon "button" at bounding box center [467, 119] width 7 height 7
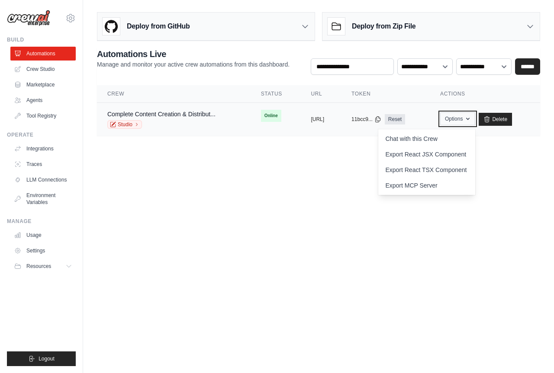
click at [471, 121] on icon "button" at bounding box center [467, 119] width 7 height 7
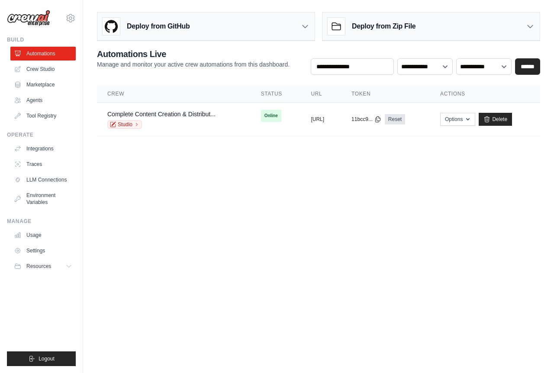
click at [304, 23] on icon at bounding box center [305, 26] width 9 height 9
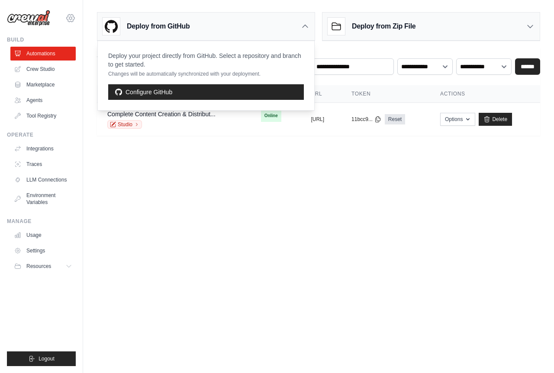
click at [70, 16] on icon at bounding box center [70, 18] width 10 height 10
click at [56, 59] on link "Settings" at bounding box center [70, 59] width 76 height 16
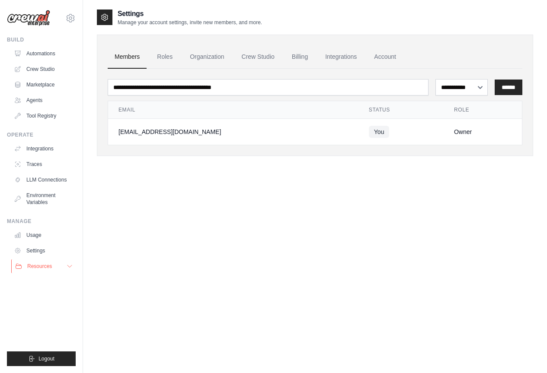
click at [65, 267] on button "Resources" at bounding box center [43, 267] width 65 height 14
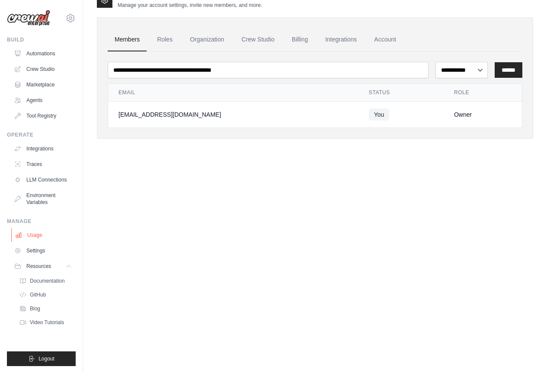
click at [42, 233] on link "Usage" at bounding box center [43, 235] width 65 height 14
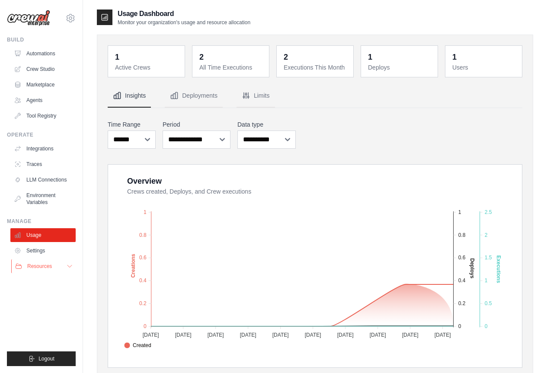
click at [67, 266] on icon at bounding box center [69, 266] width 7 height 7
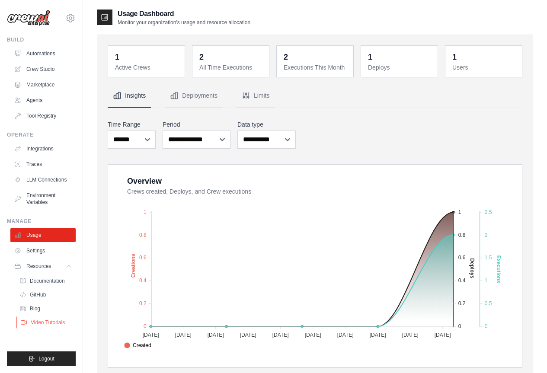
click at [53, 322] on span "Video Tutorials" at bounding box center [48, 322] width 34 height 7
click at [46, 50] on link "Automations" at bounding box center [43, 54] width 65 height 14
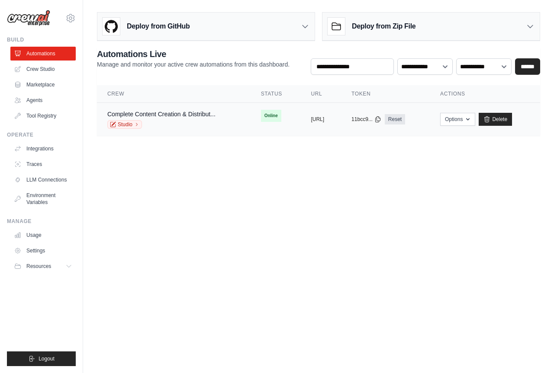
click at [311, 118] on div "copied" at bounding box center [320, 116] width 19 height 10
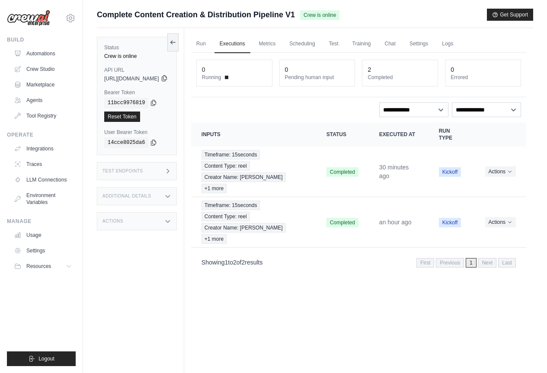
click at [168, 79] on icon at bounding box center [164, 78] width 7 height 7
click at [47, 54] on link "Automations" at bounding box center [43, 54] width 65 height 14
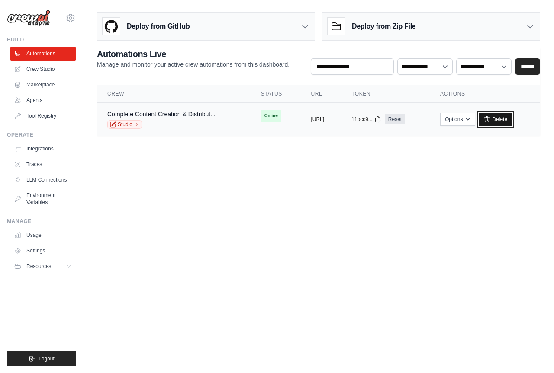
click at [508, 119] on link "Delete" at bounding box center [495, 119] width 33 height 13
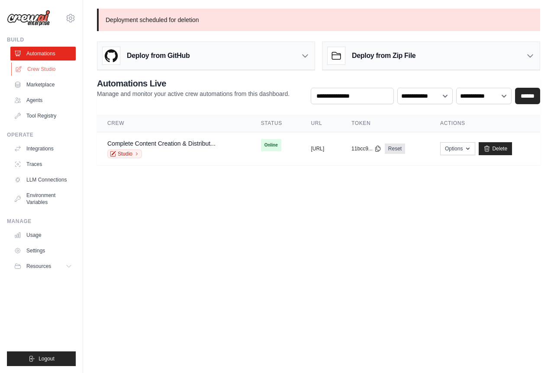
click at [50, 71] on link "Crew Studio" at bounding box center [43, 69] width 65 height 14
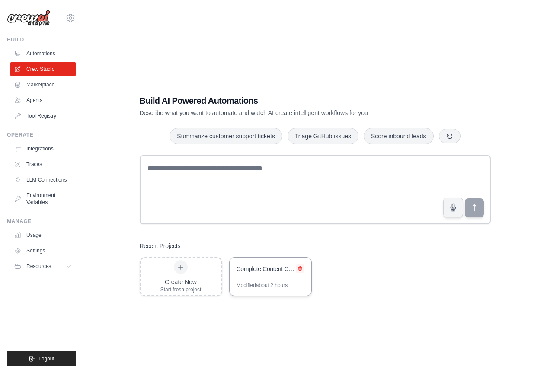
click at [300, 267] on icon at bounding box center [300, 269] width 3 height 4
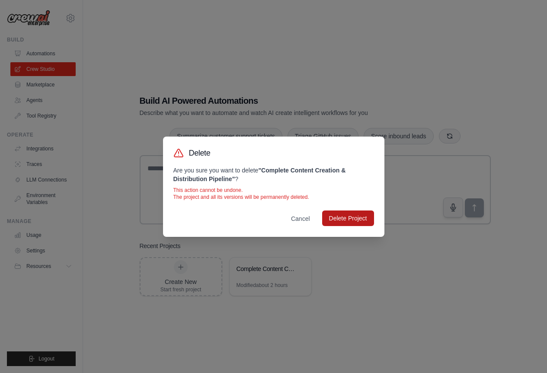
click at [341, 219] on button "Delete Project" at bounding box center [348, 219] width 52 height 16
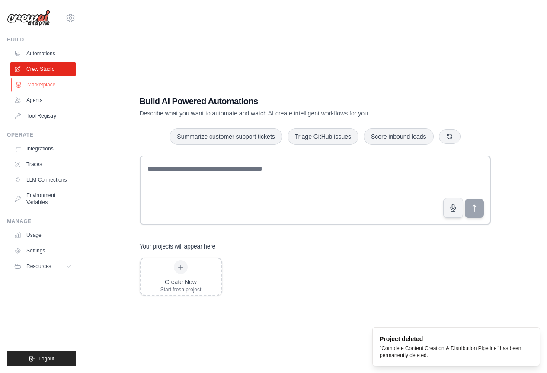
click at [42, 80] on link "Marketplace" at bounding box center [43, 85] width 65 height 14
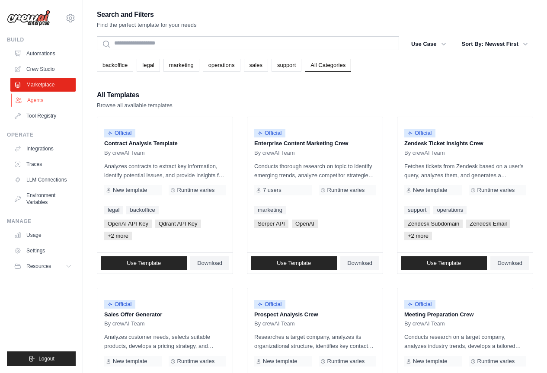
click at [39, 101] on link "Agents" at bounding box center [43, 100] width 65 height 14
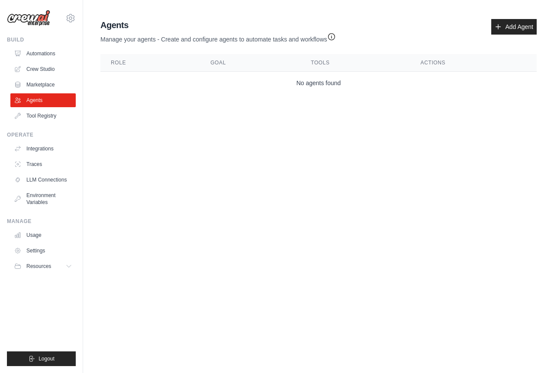
click at [334, 35] on icon "button" at bounding box center [331, 36] width 9 height 9
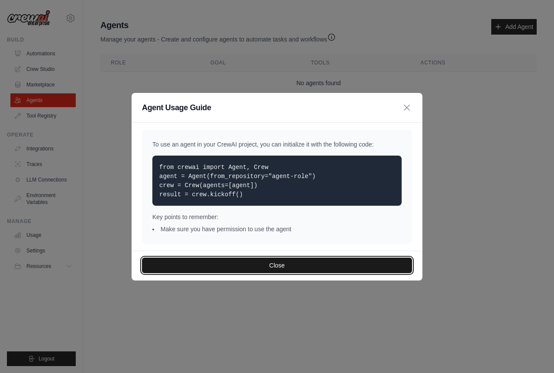
click at [319, 264] on button "Close" at bounding box center [277, 266] width 270 height 16
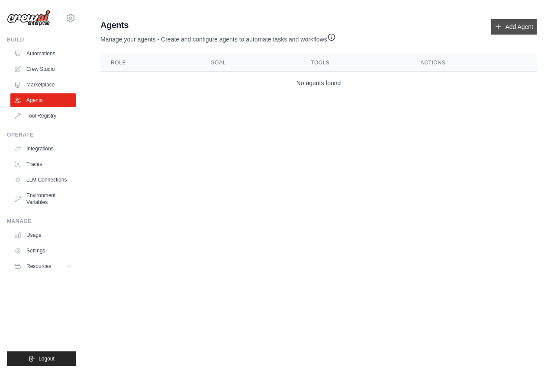
click at [495, 24] on icon at bounding box center [498, 26] width 7 height 7
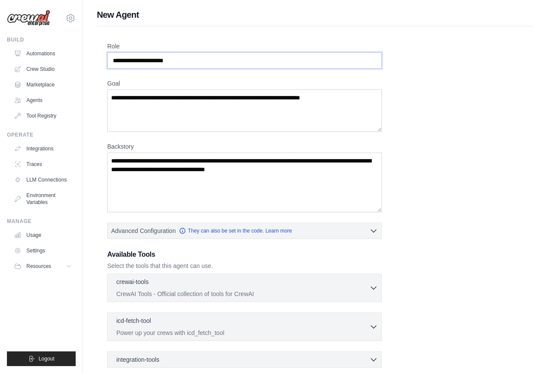
drag, startPoint x: 200, startPoint y: 58, endPoint x: 163, endPoint y: 59, distance: 37.2
click at [163, 59] on input "Role" at bounding box center [244, 60] width 275 height 16
